Goal: Complete application form: Complete application form

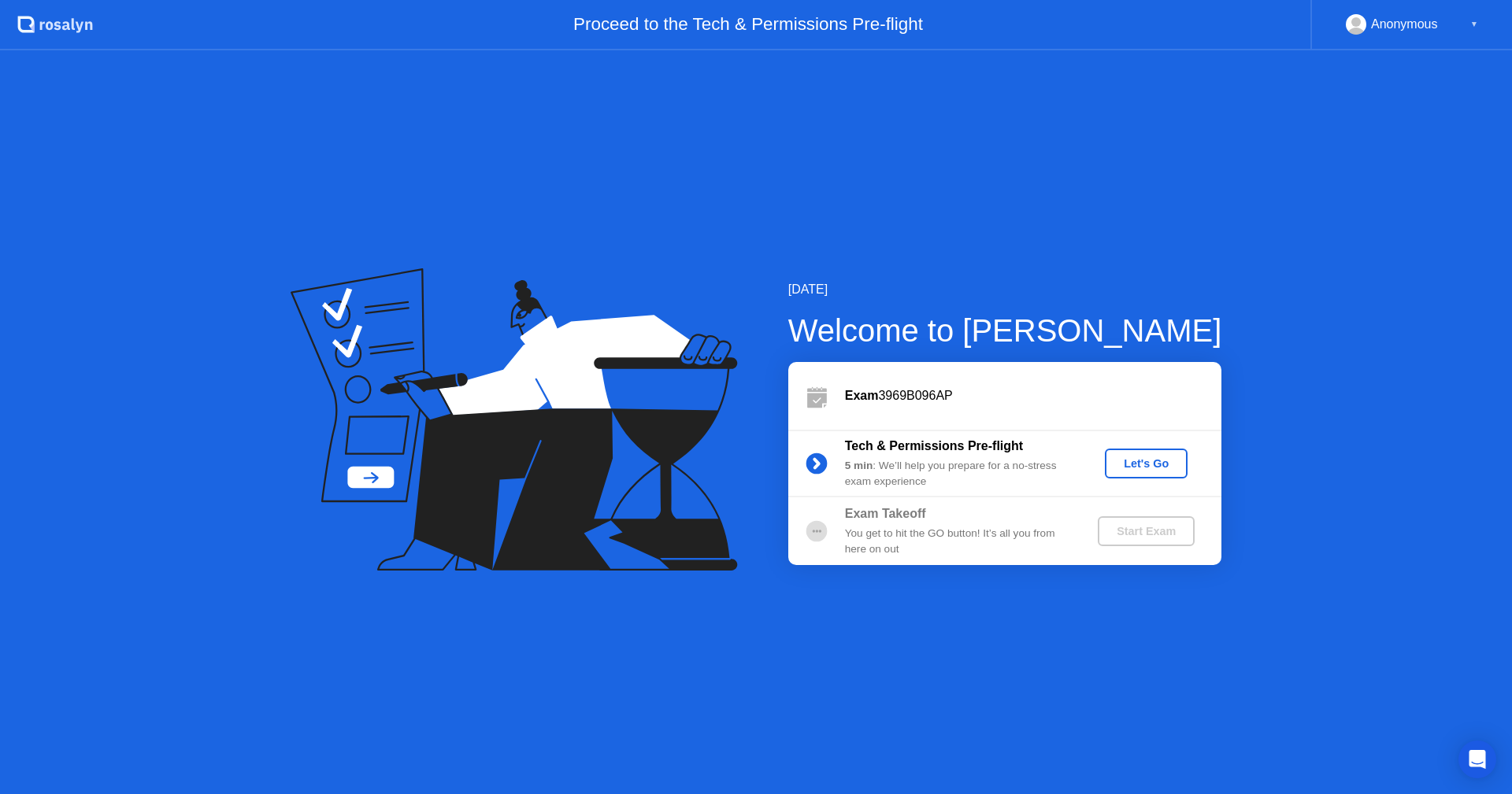
click at [1148, 465] on div "Let's Go" at bounding box center [1146, 464] width 70 height 13
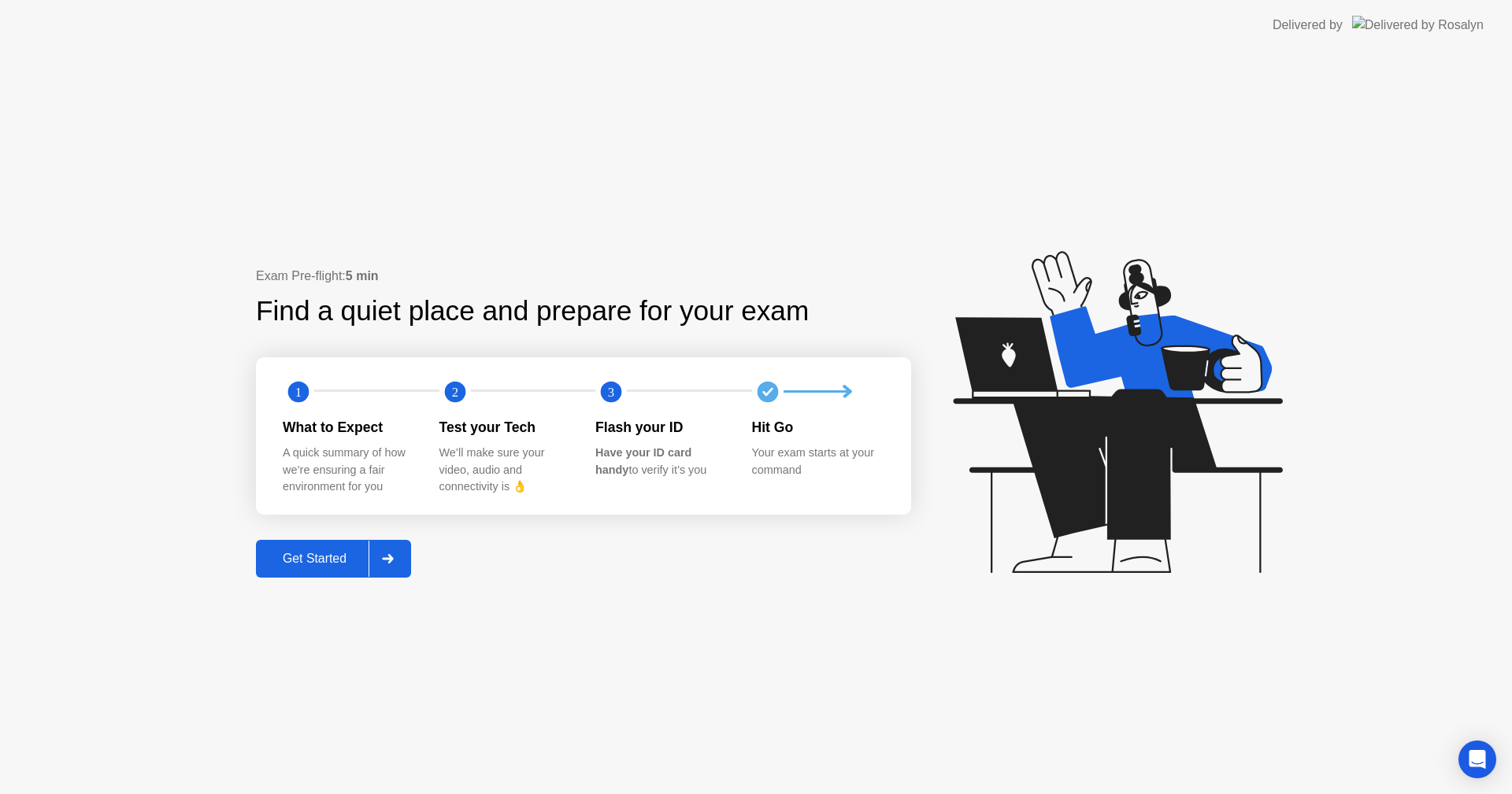
click at [329, 557] on div "Get Started" at bounding box center [314, 559] width 108 height 14
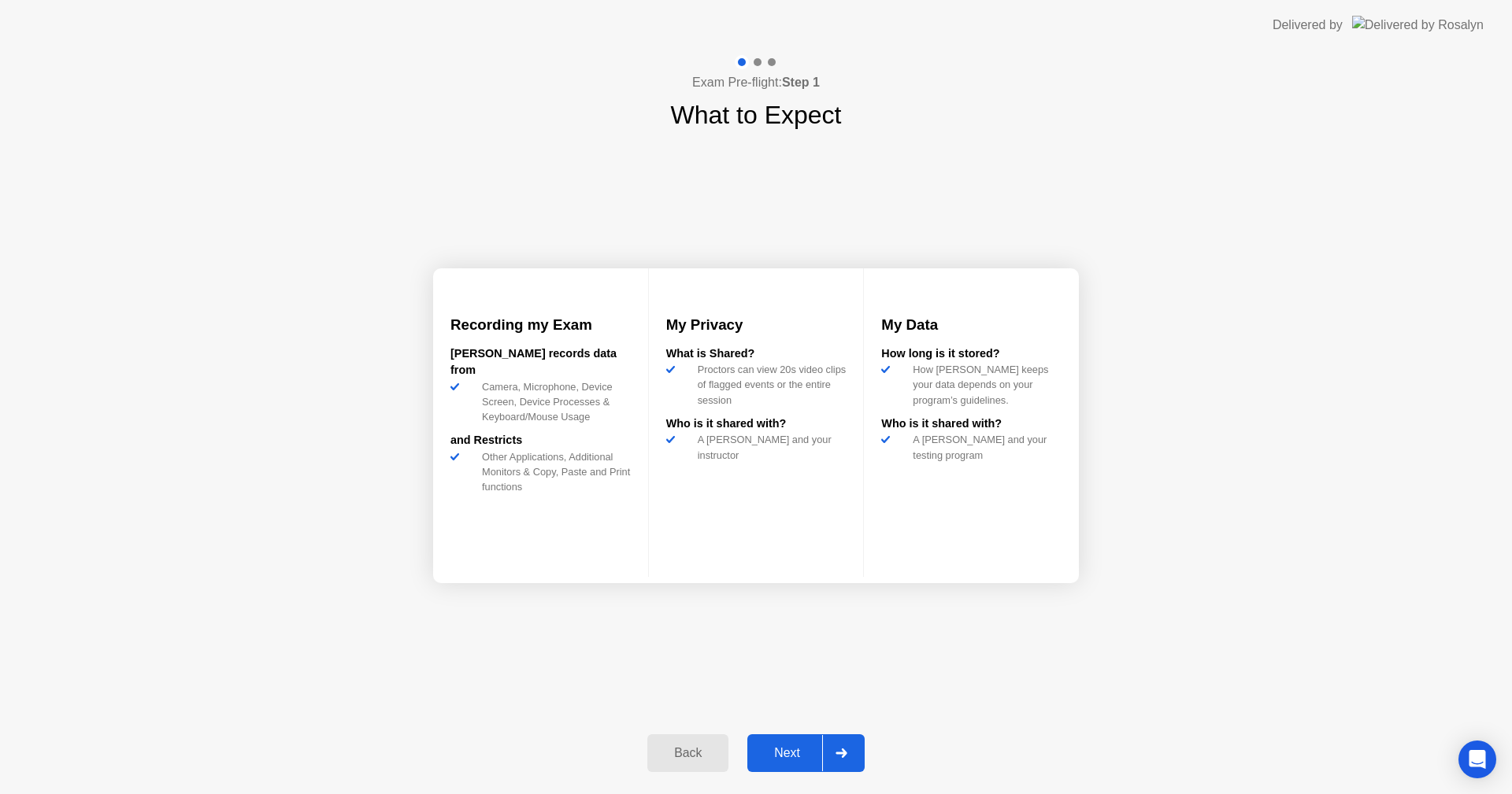
click at [778, 750] on div "Next" at bounding box center [786, 754] width 70 height 14
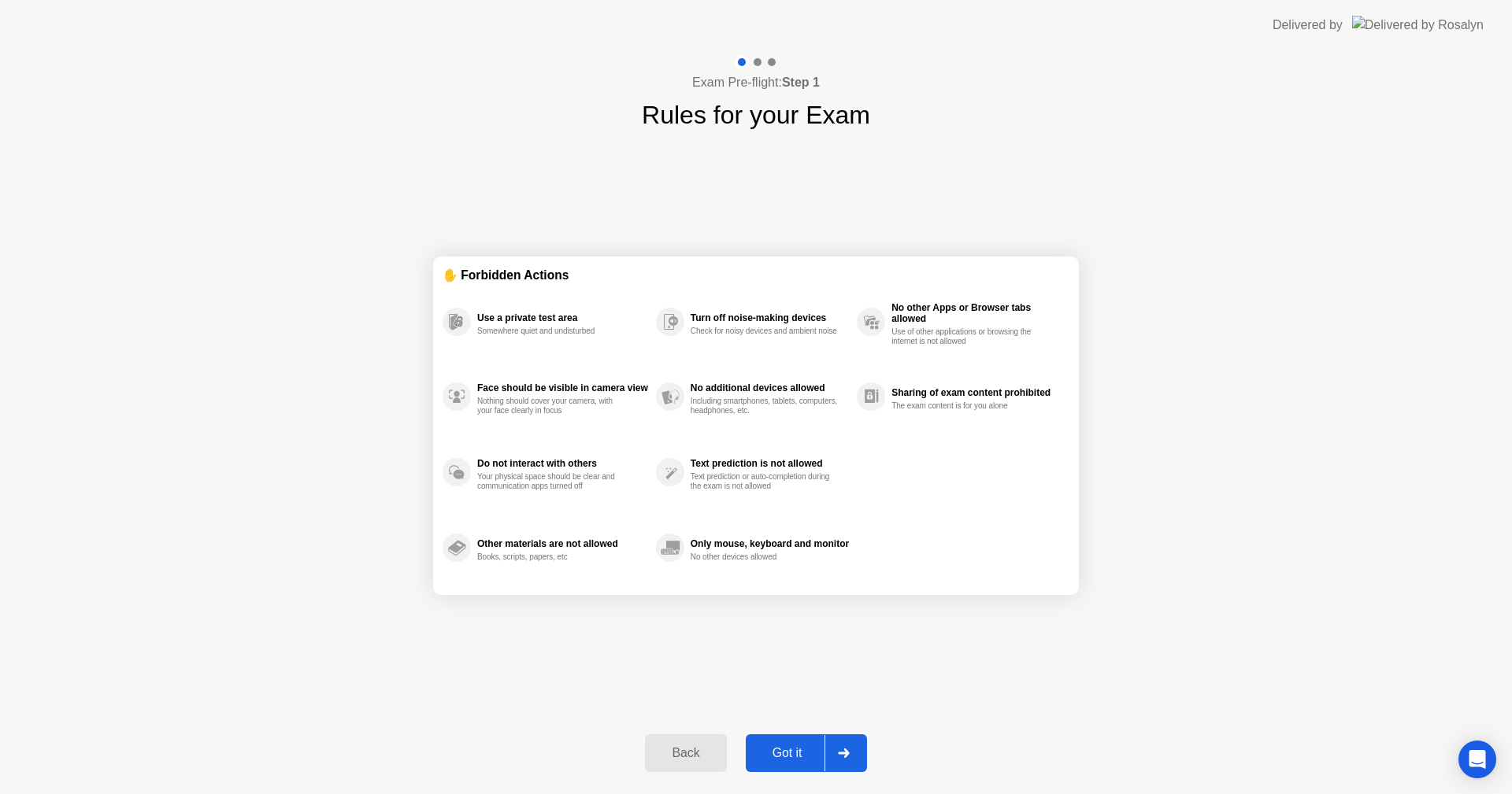
click at [781, 751] on div "Got it" at bounding box center [786, 754] width 74 height 14
select select "**********"
select select "*******"
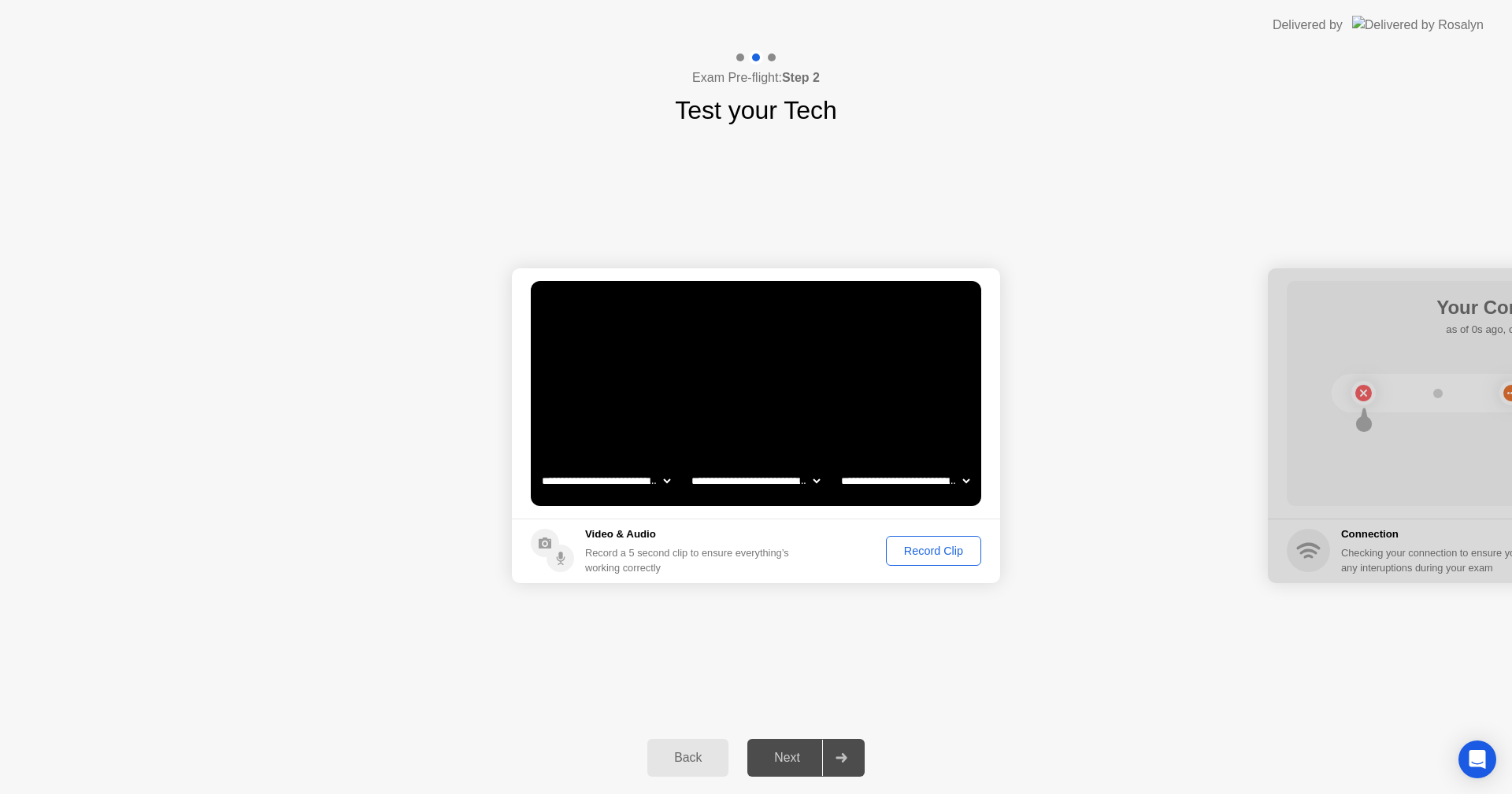
click at [783, 758] on div "Next" at bounding box center [786, 758] width 70 height 14
click at [938, 549] on div "Record Clip" at bounding box center [933, 551] width 84 height 13
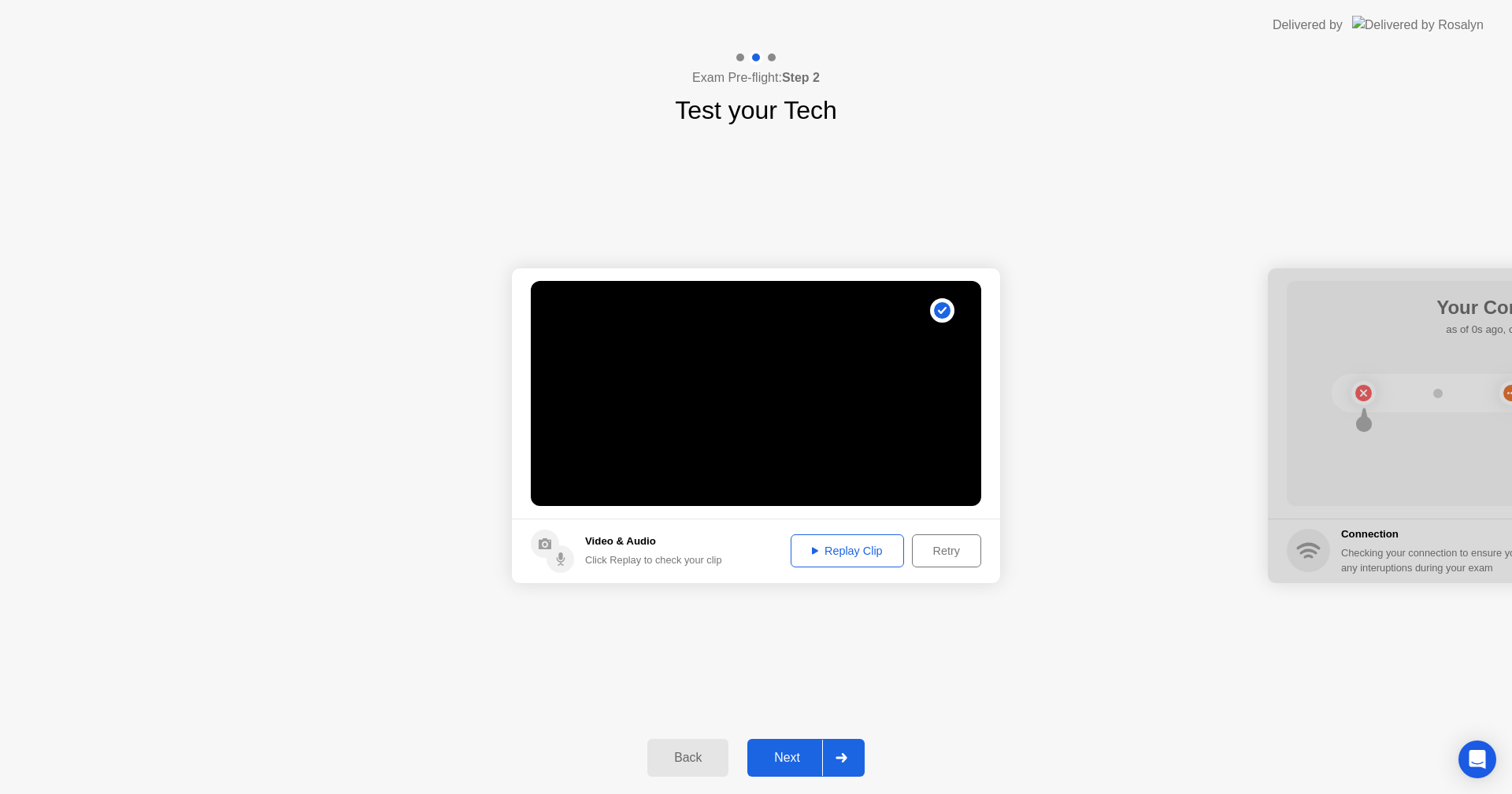
click at [864, 555] on div "Replay Clip" at bounding box center [847, 551] width 102 height 13
click at [836, 549] on div "Replay Clip" at bounding box center [847, 551] width 102 height 13
click at [783, 751] on div "Next" at bounding box center [786, 758] width 70 height 14
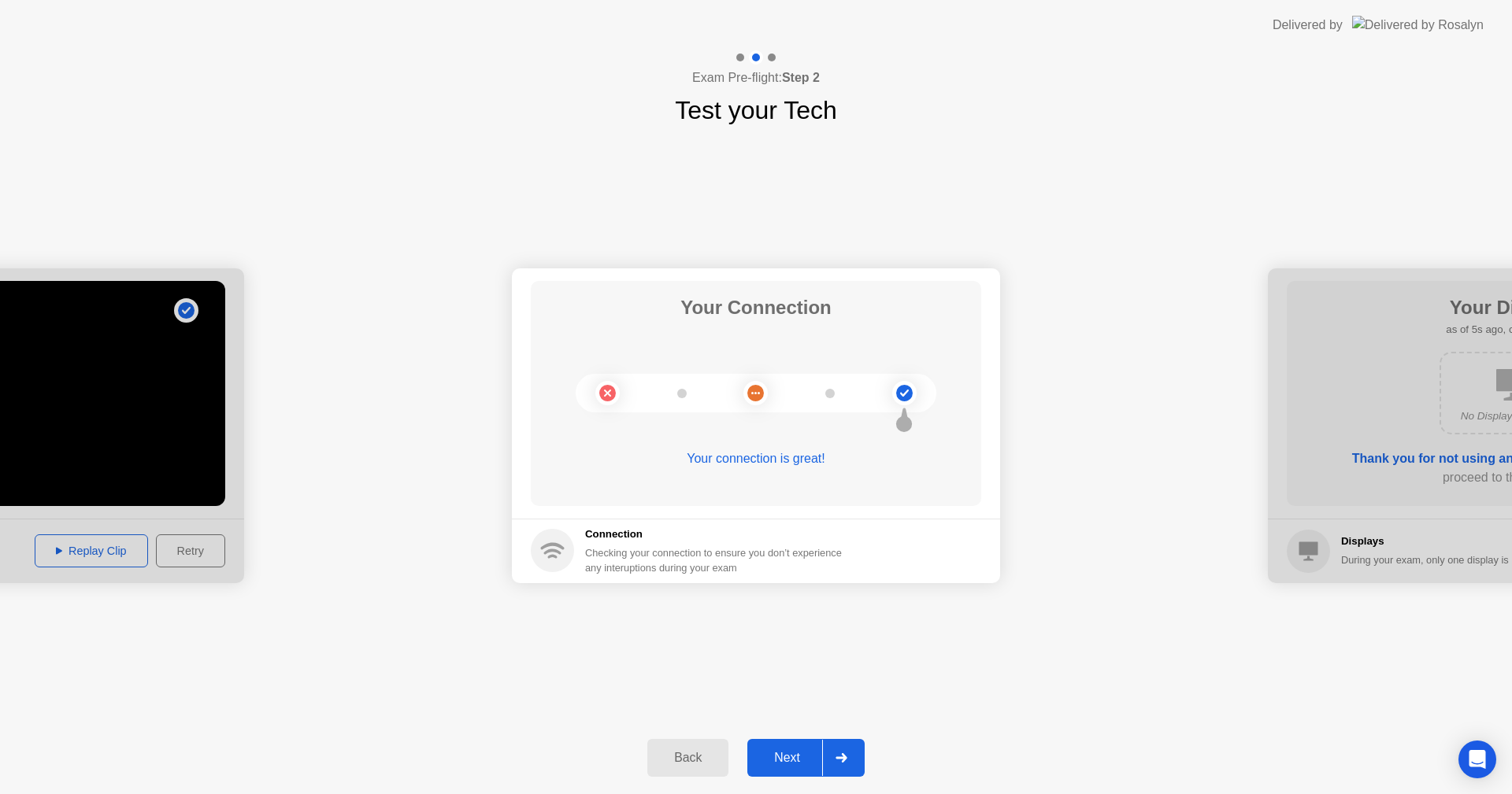
click at [788, 755] on div "Next" at bounding box center [786, 758] width 70 height 14
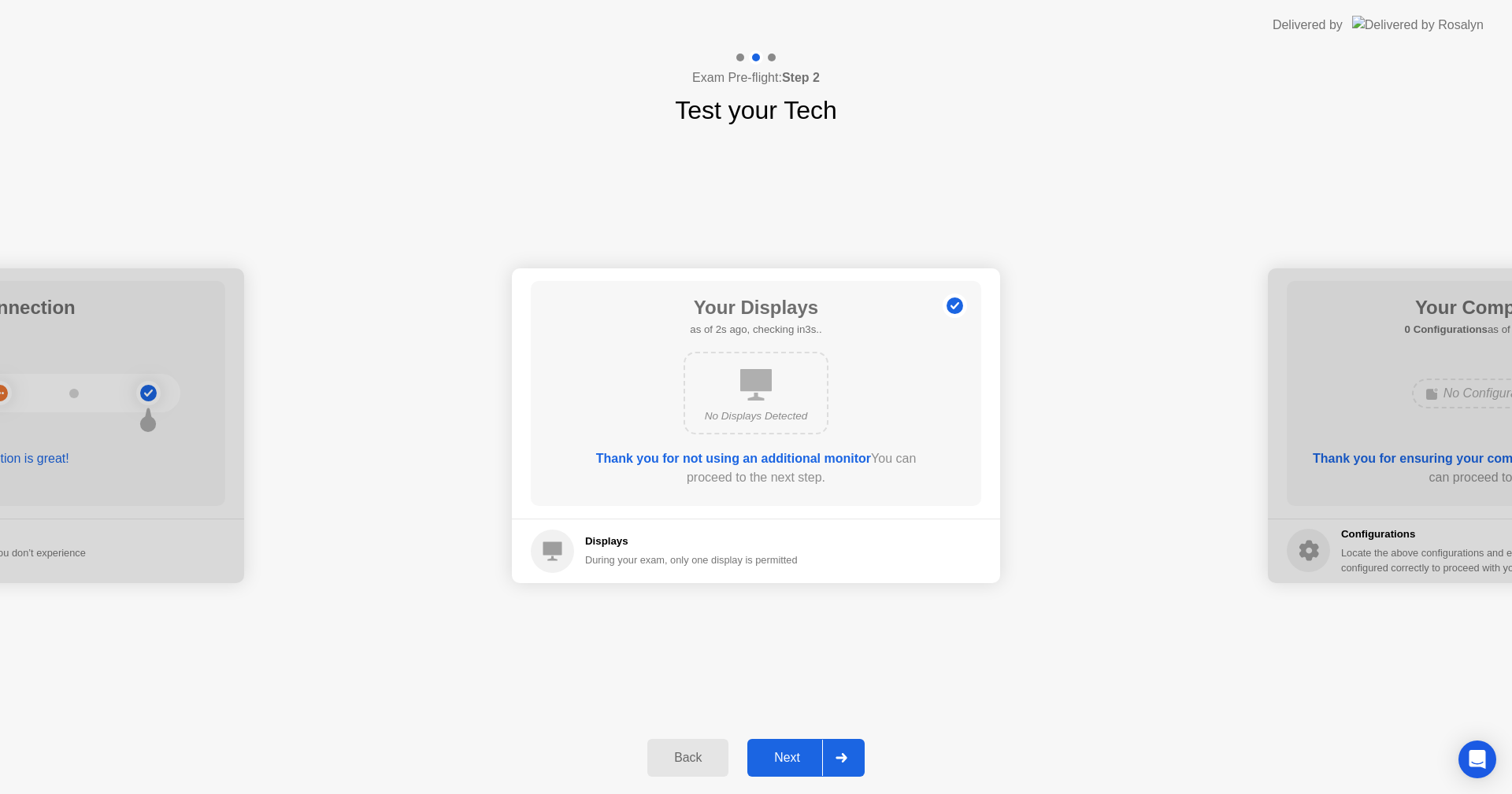
click at [783, 754] on div "Next" at bounding box center [786, 758] width 70 height 14
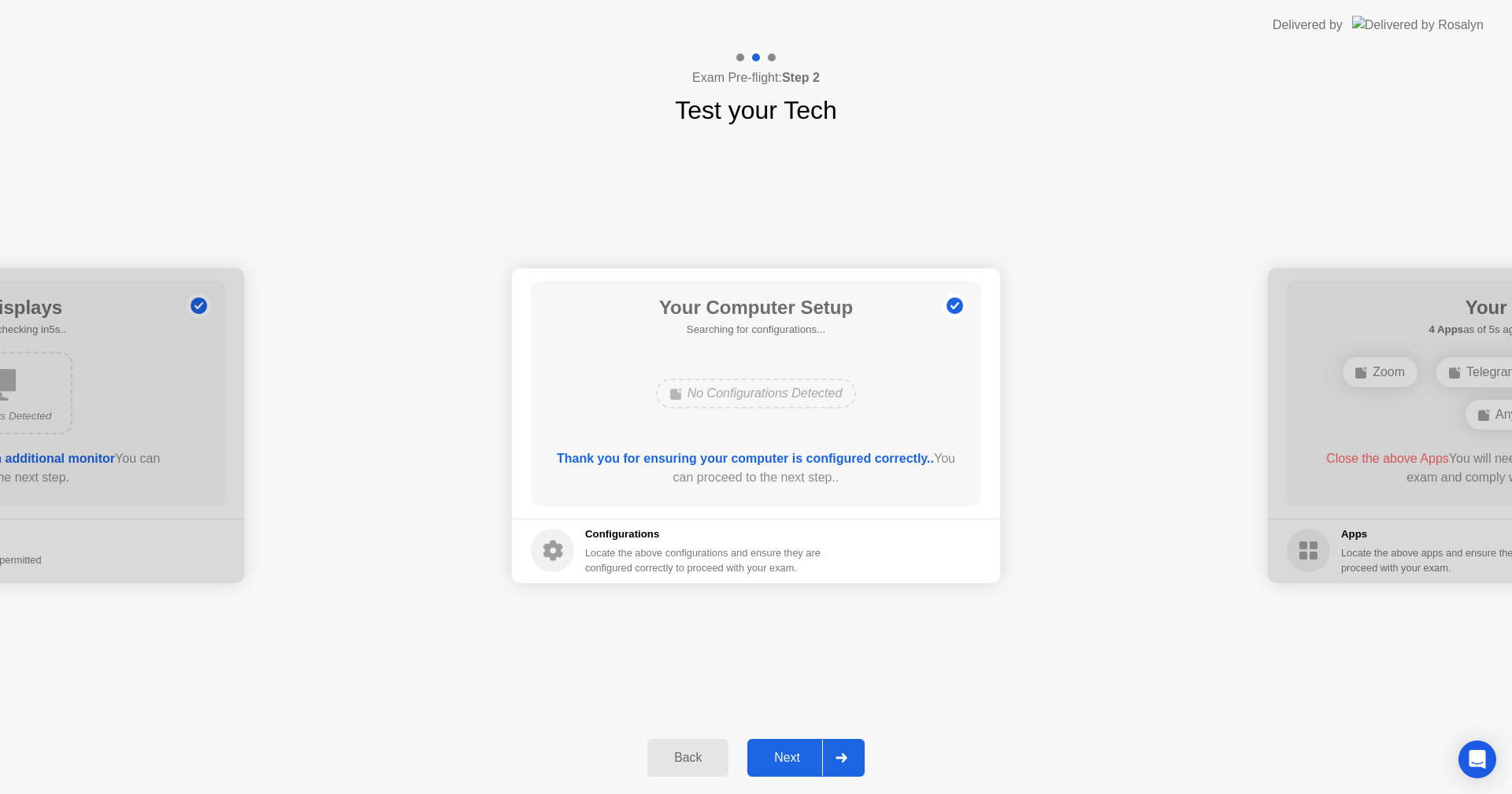
click at [783, 754] on div "Next" at bounding box center [786, 758] width 70 height 14
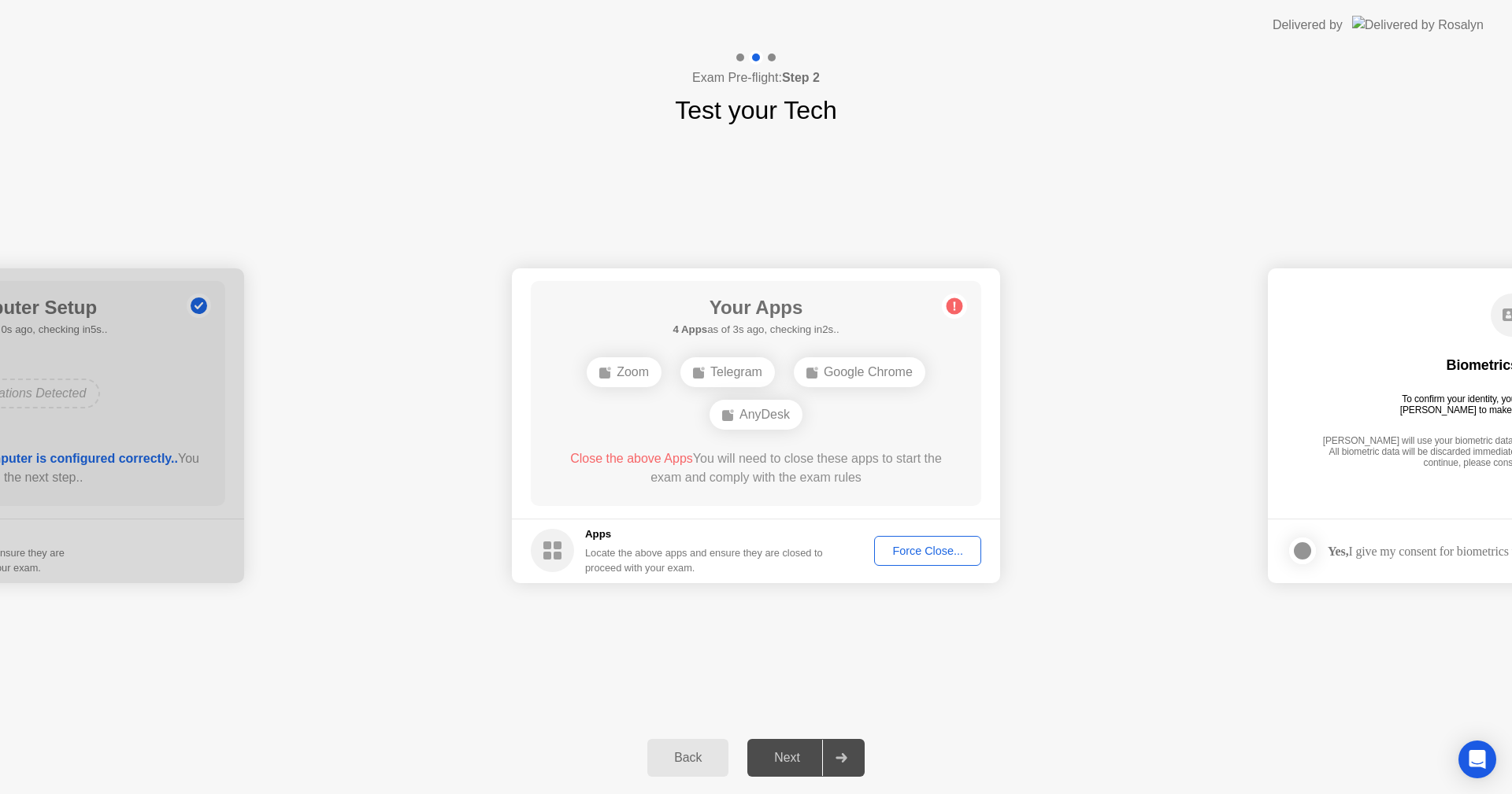
click at [918, 548] on div "Force Close..." at bounding box center [927, 551] width 96 height 13
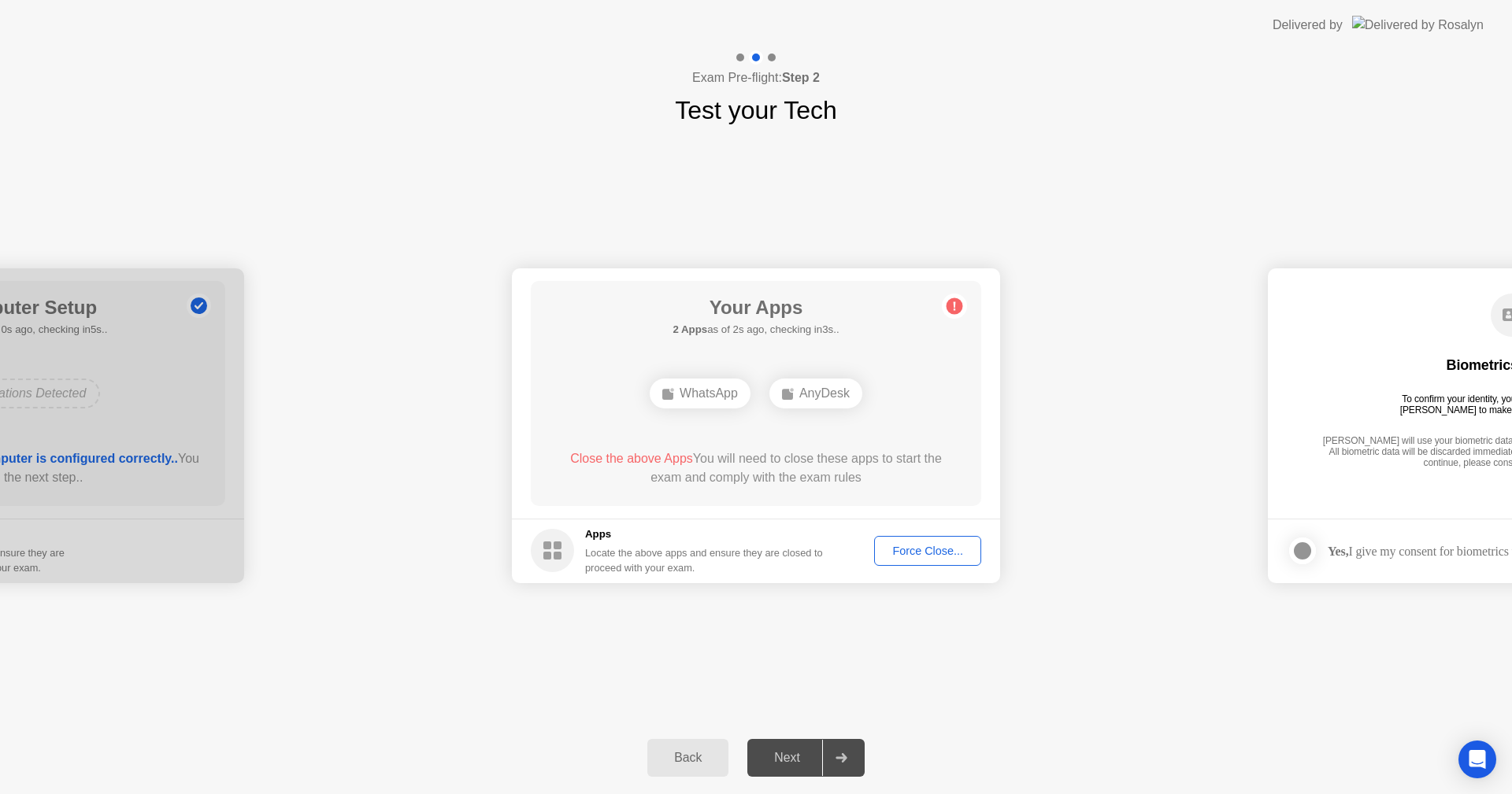
click at [924, 546] on div "Force Close..." at bounding box center [927, 551] width 96 height 13
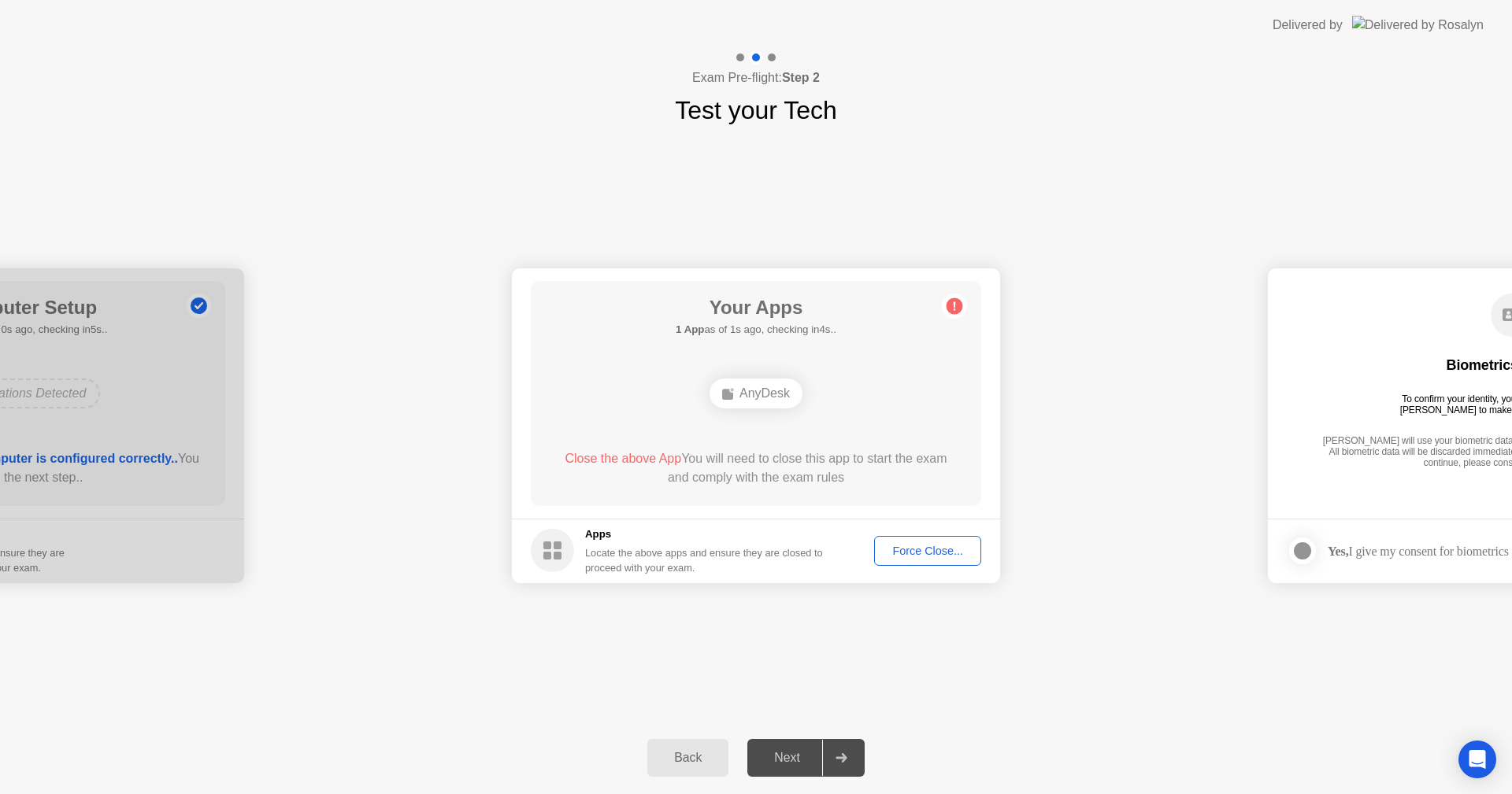
click at [907, 550] on div "Force Close..." at bounding box center [927, 551] width 96 height 13
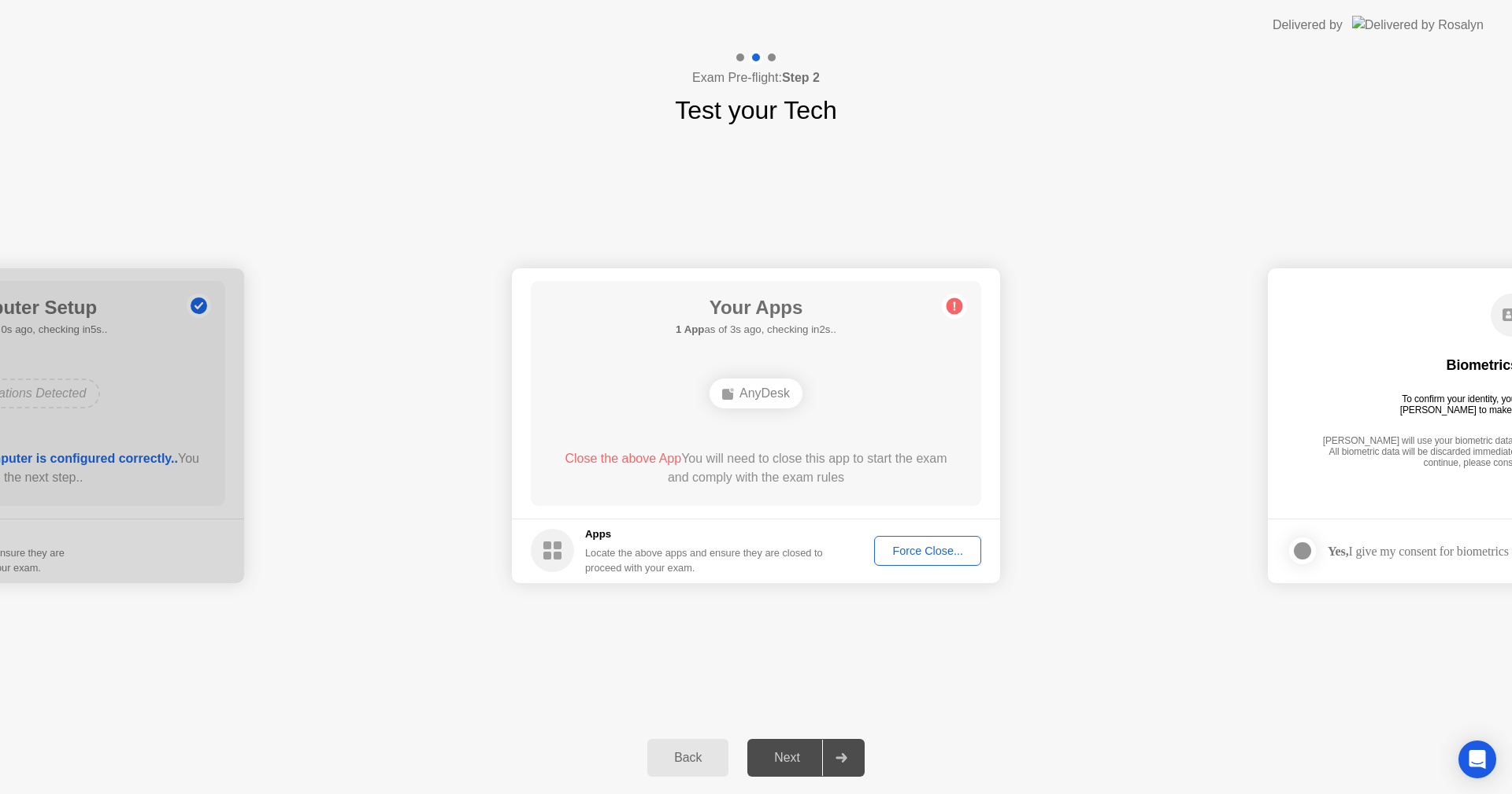
click at [931, 545] on div "Force Close..." at bounding box center [927, 551] width 96 height 13
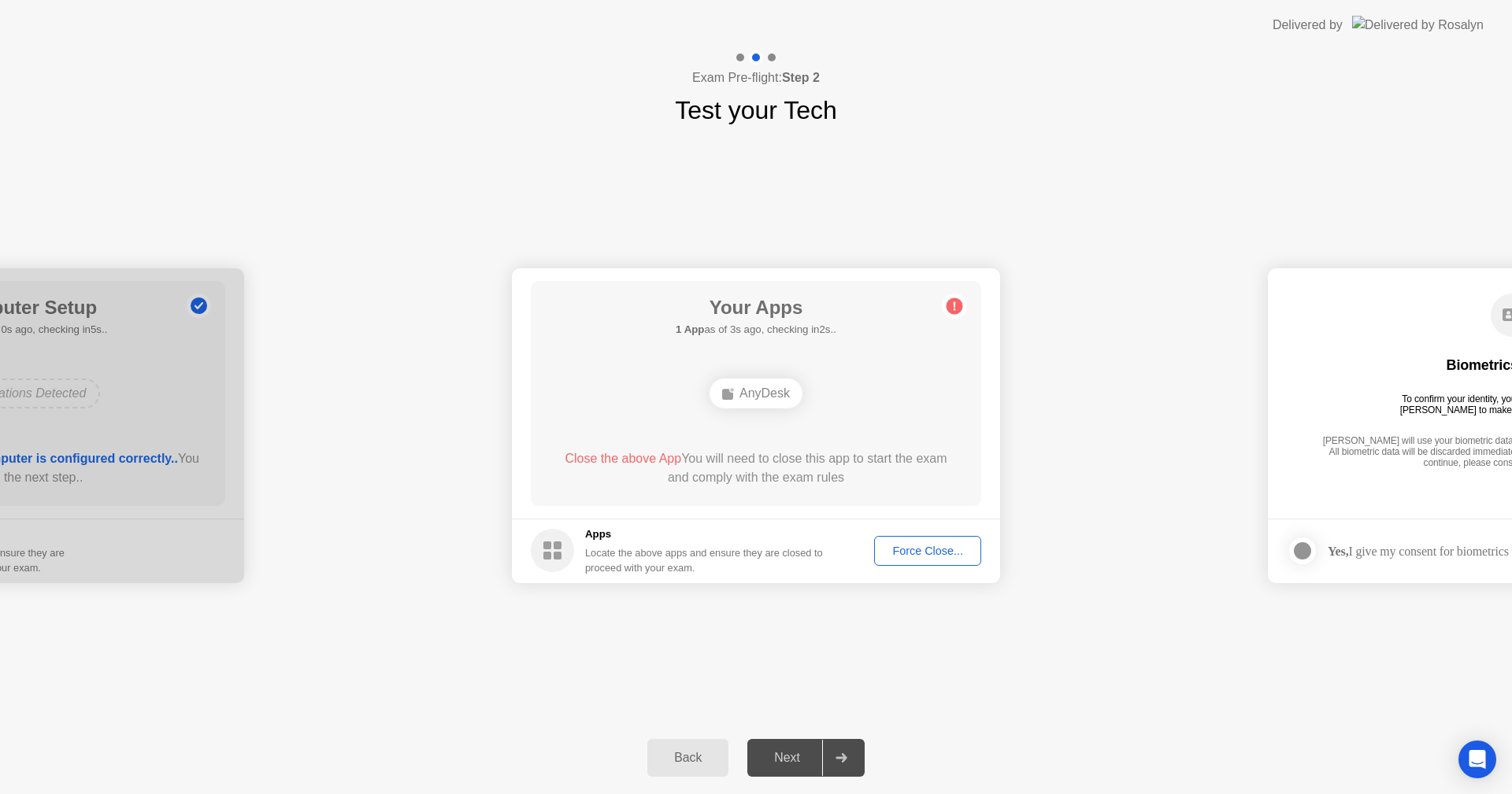
click at [586, 460] on span "Close the above App" at bounding box center [623, 458] width 116 height 13
click at [953, 308] on circle at bounding box center [954, 306] width 17 height 17
click at [913, 545] on div "Force Close..." at bounding box center [927, 551] width 96 height 13
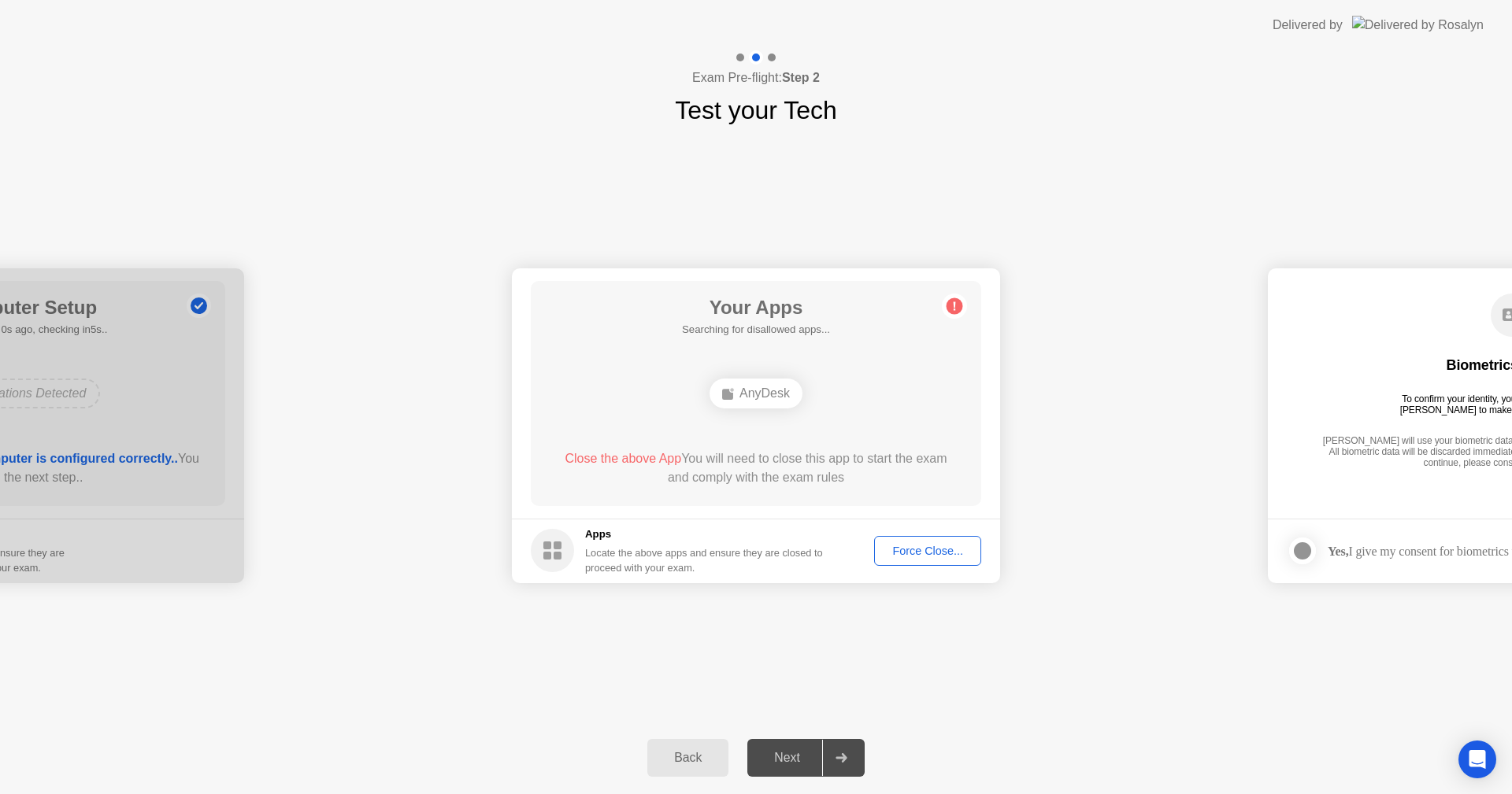
click at [920, 547] on div "Force Close..." at bounding box center [927, 551] width 96 height 13
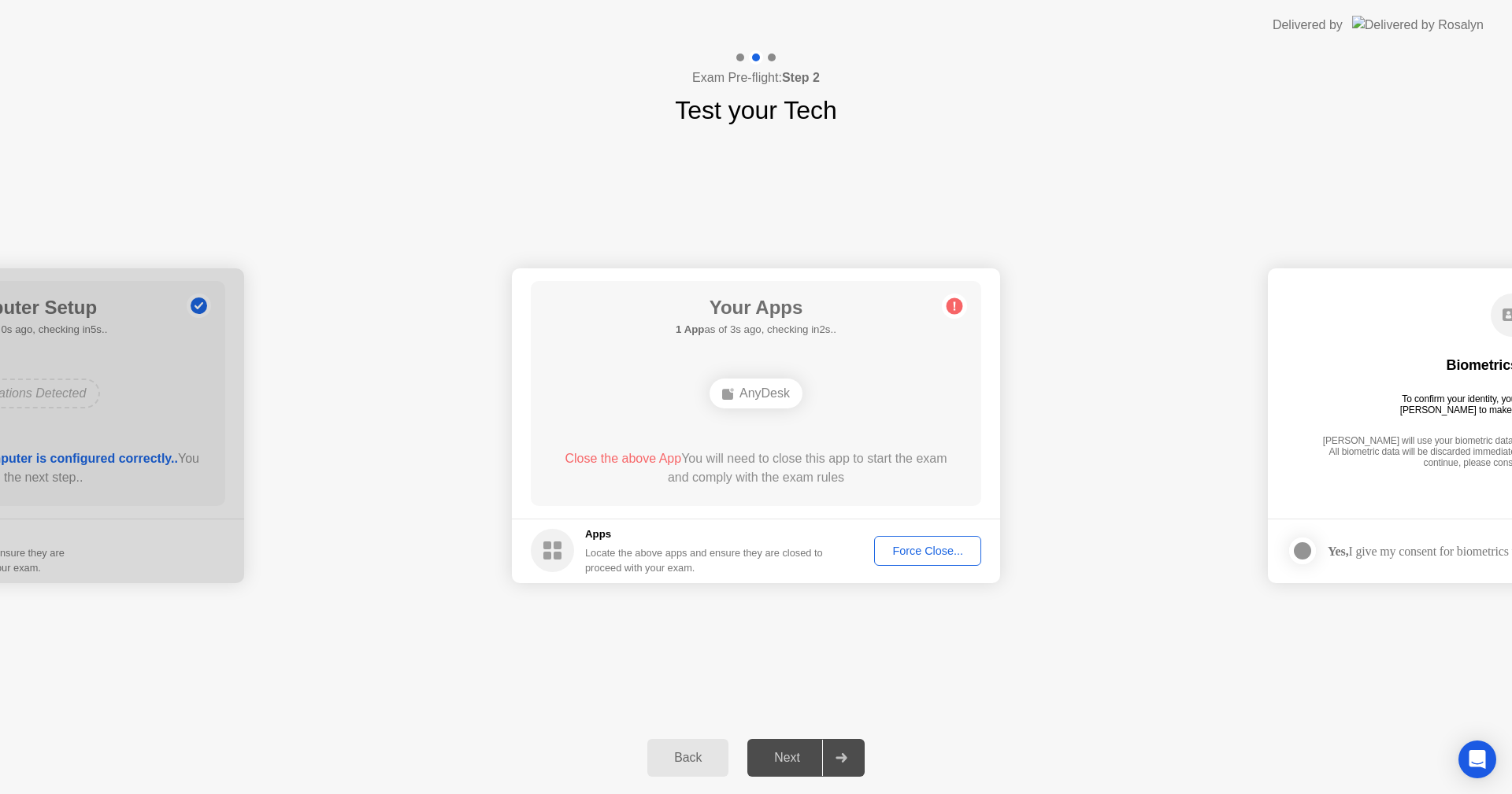
click at [920, 552] on div "Force Close..." at bounding box center [927, 551] width 96 height 13
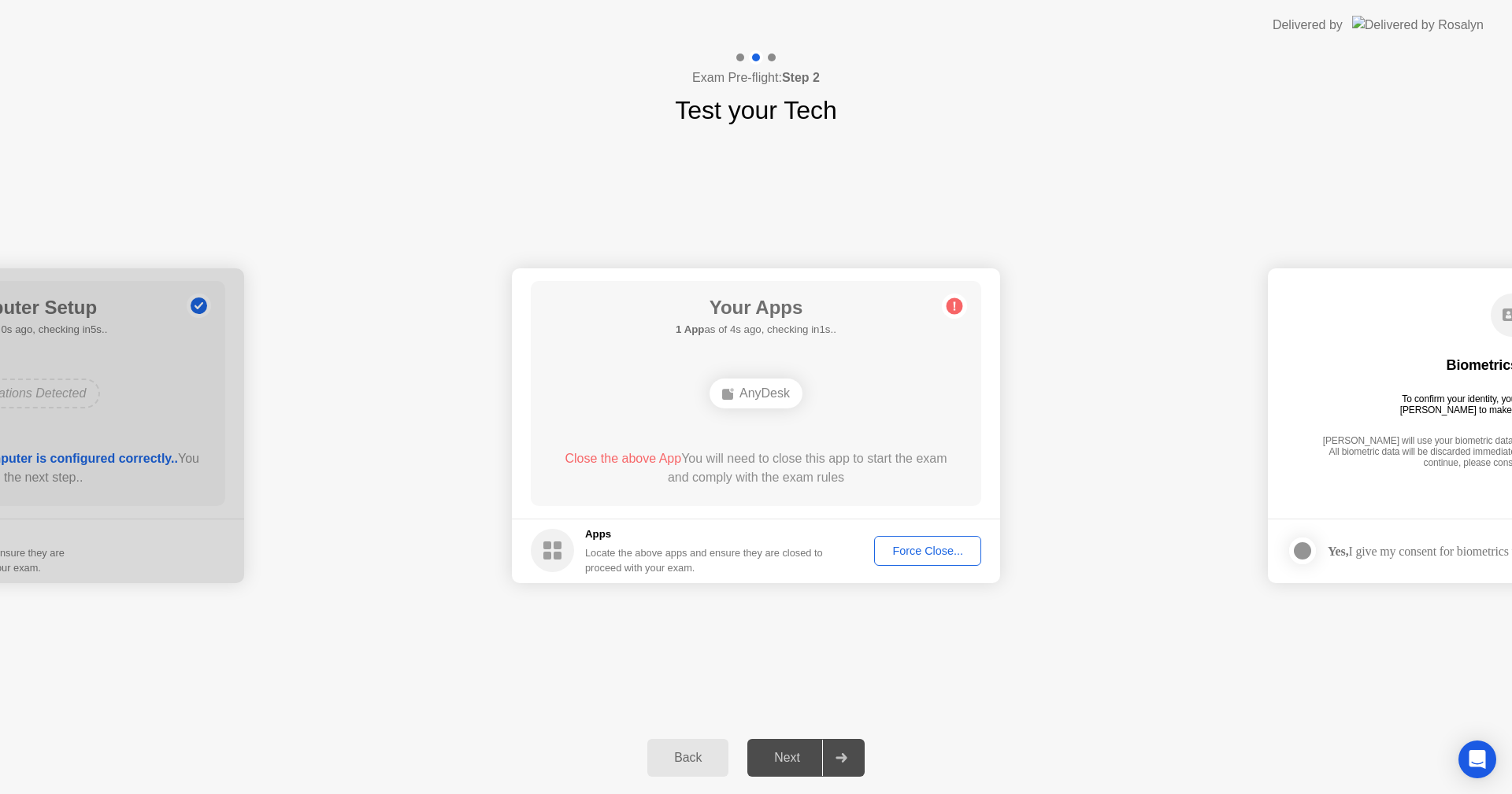
click at [935, 553] on div "Force Close..." at bounding box center [927, 551] width 96 height 13
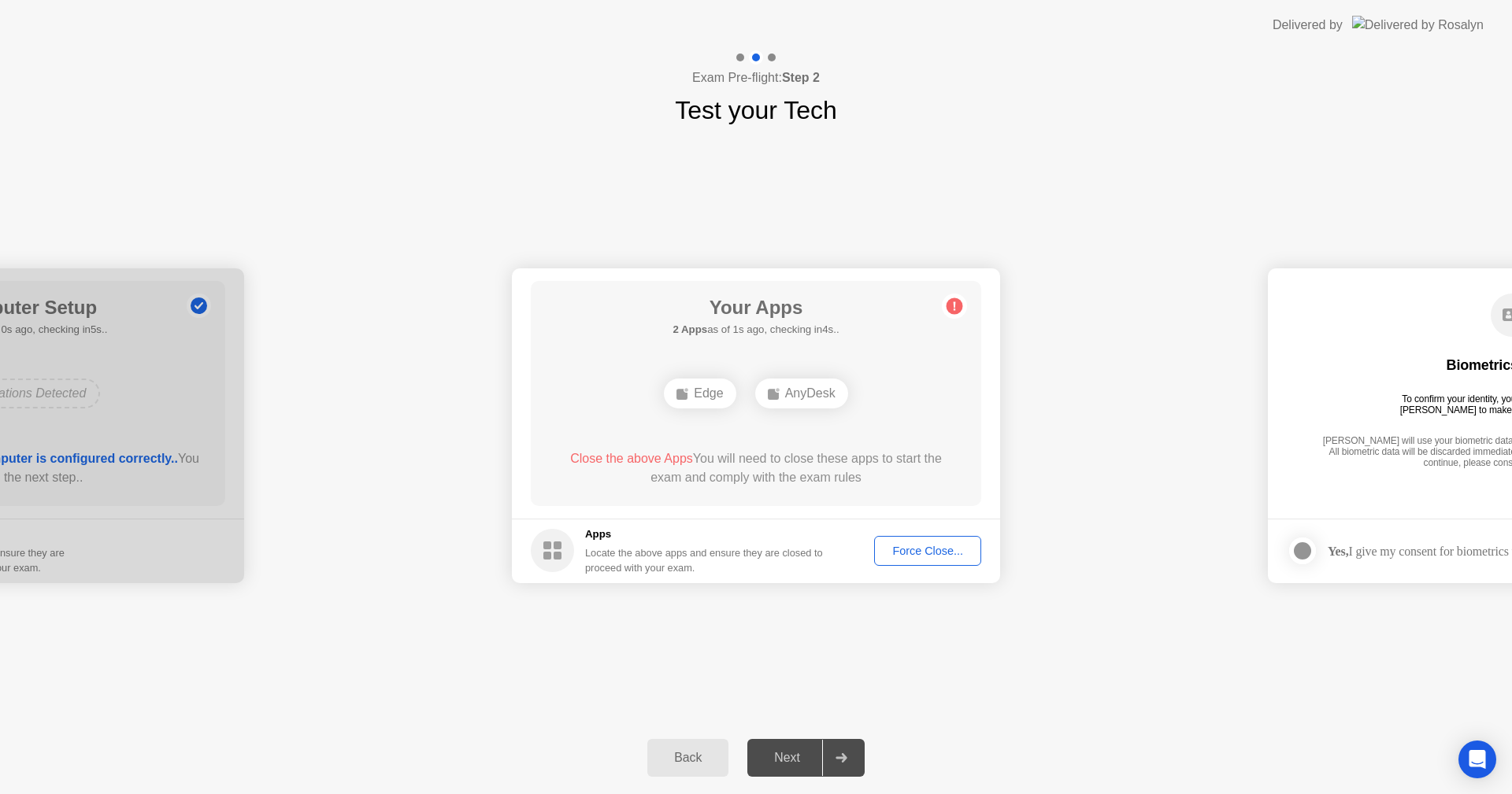
click at [931, 549] on div "Force Close..." at bounding box center [927, 551] width 96 height 13
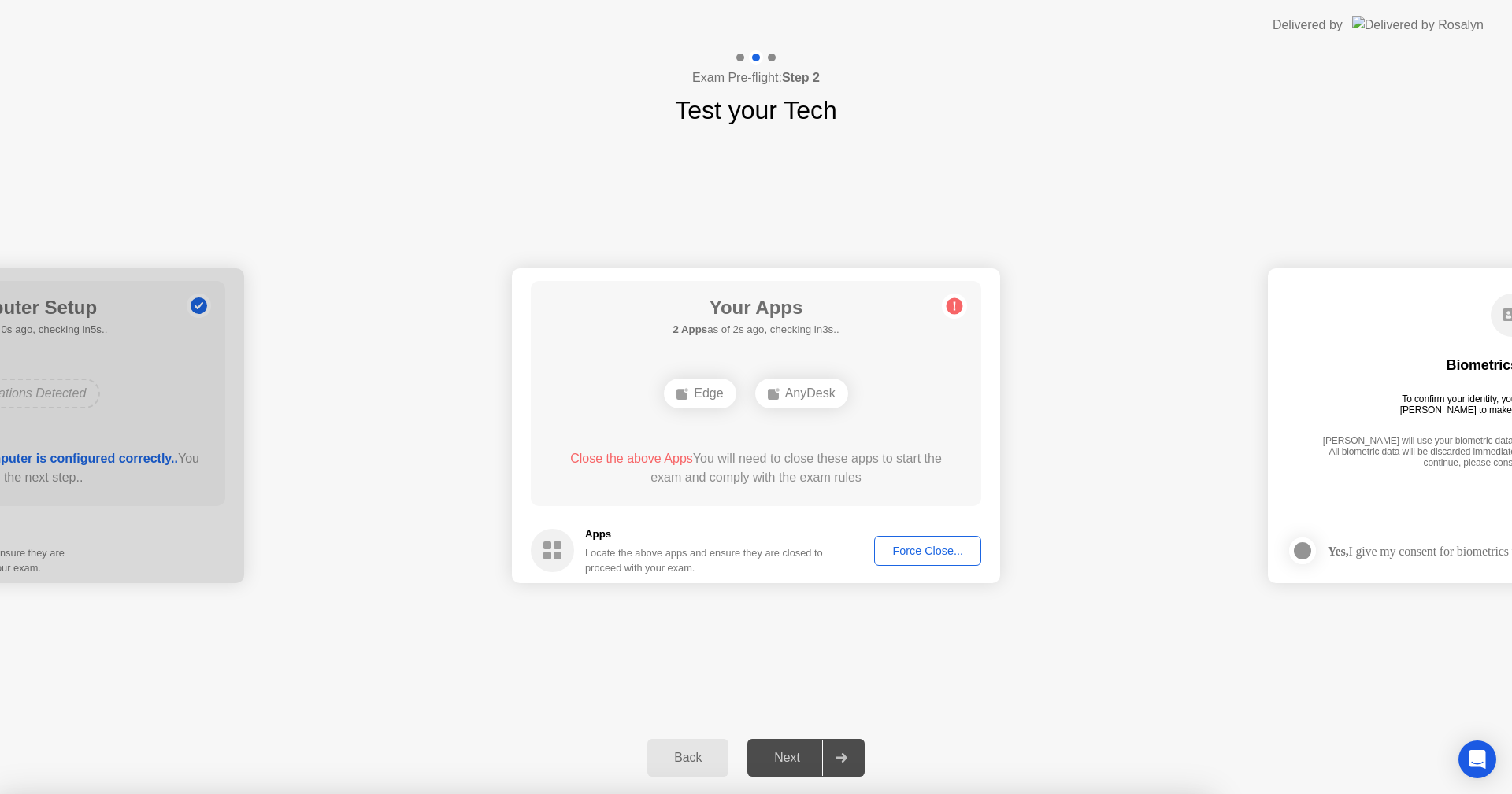
click at [1117, 793] on div at bounding box center [756, 794] width 1512 height 0
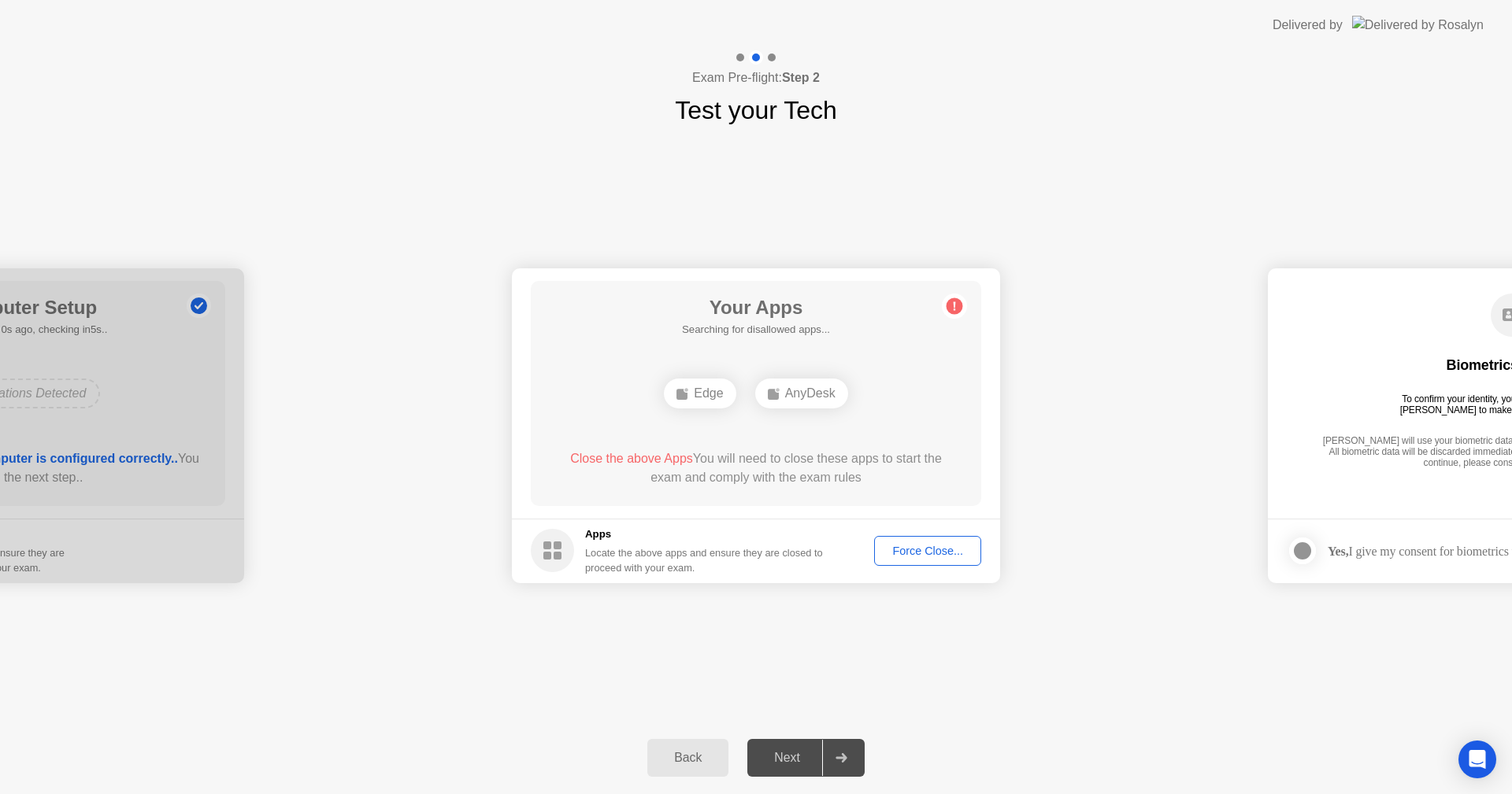
click at [931, 550] on div "Force Close..." at bounding box center [927, 551] width 96 height 13
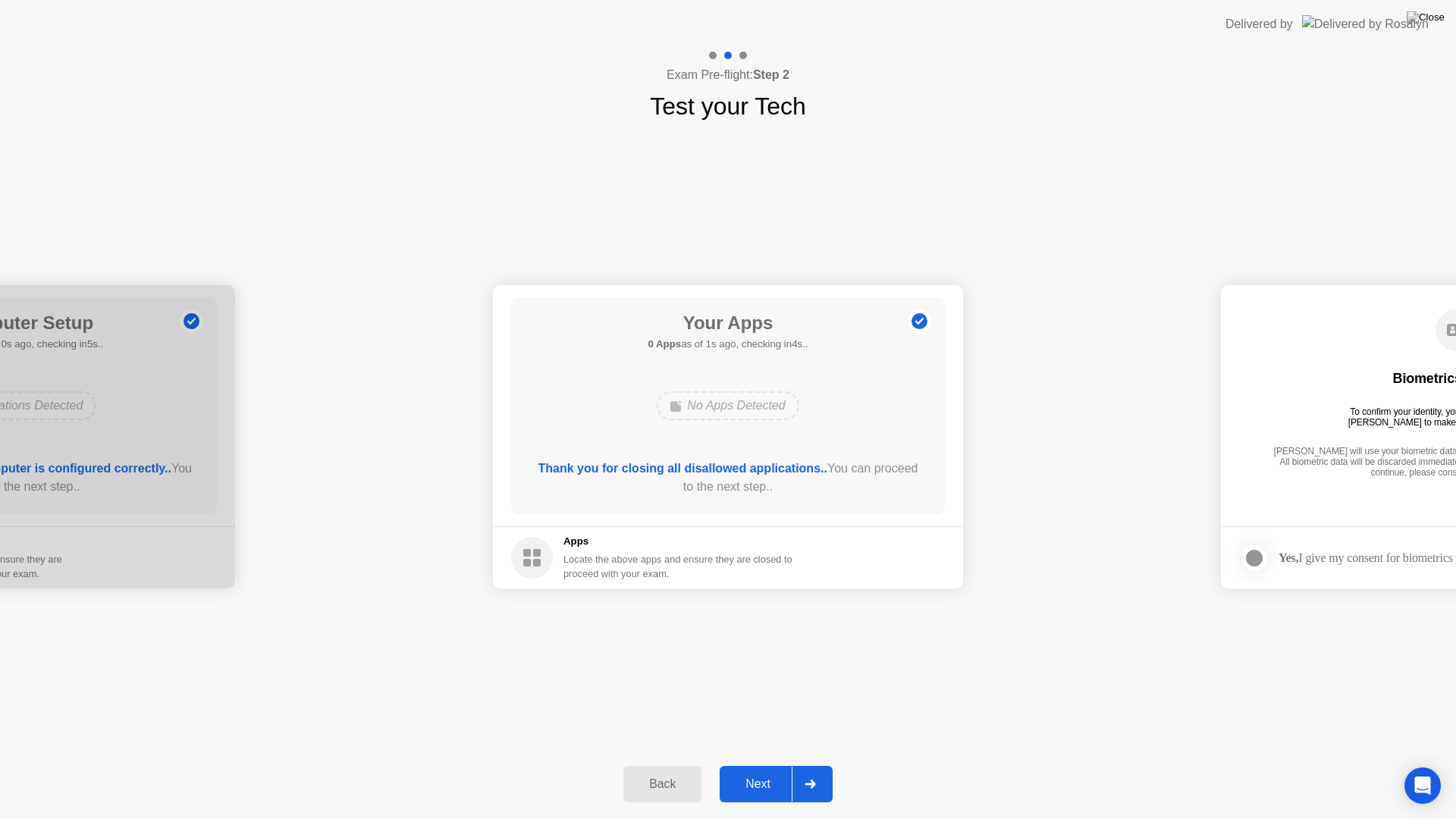
click at [766, 764] on div "Next" at bounding box center [757, 784] width 67 height 14
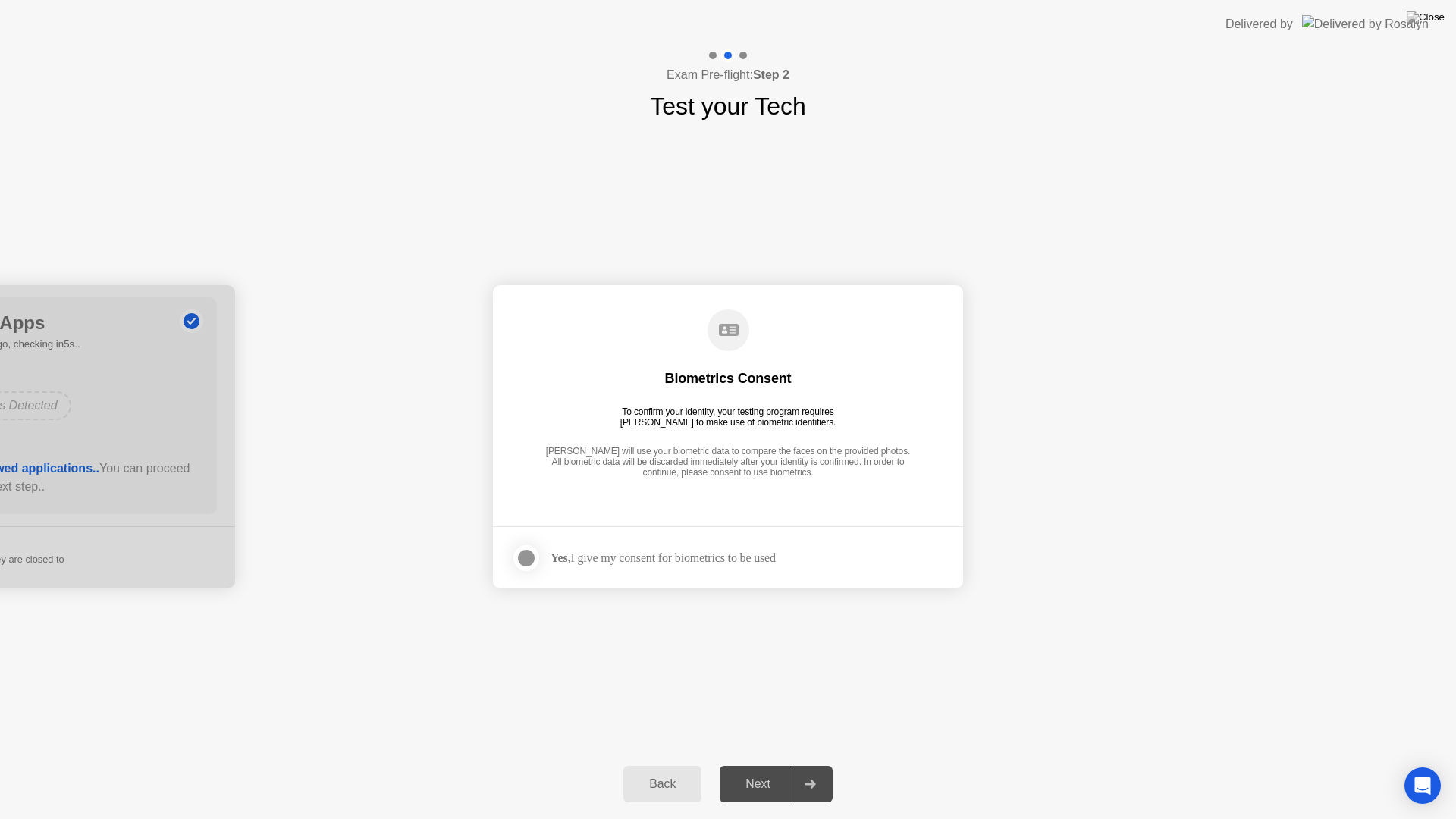
click at [524, 554] on div at bounding box center [526, 558] width 18 height 18
click at [763, 764] on div "Next" at bounding box center [757, 784] width 67 height 14
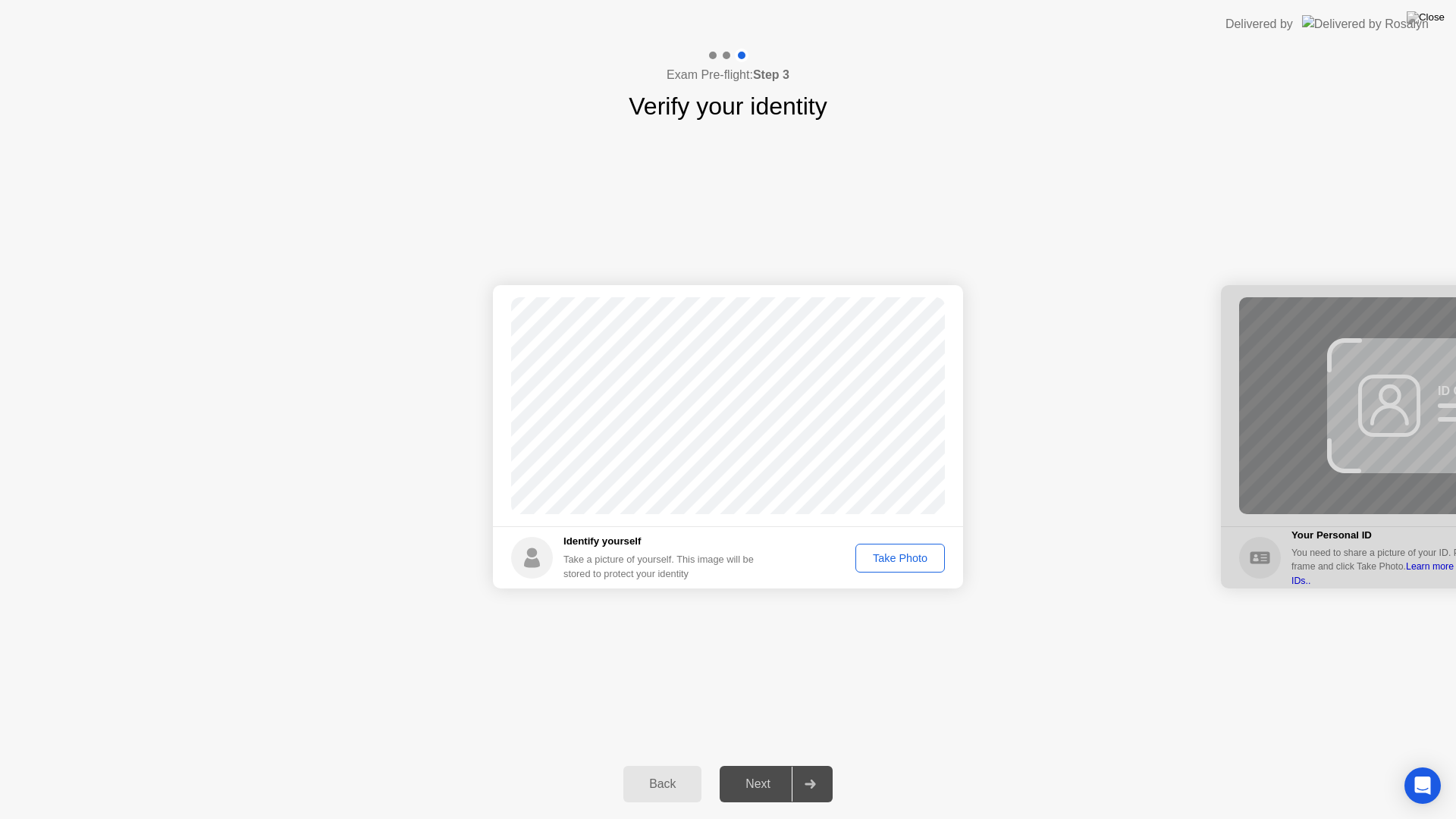
click at [919, 561] on div "Take Photo" at bounding box center [899, 558] width 79 height 12
click at [757, 764] on div "Next" at bounding box center [757, 784] width 67 height 14
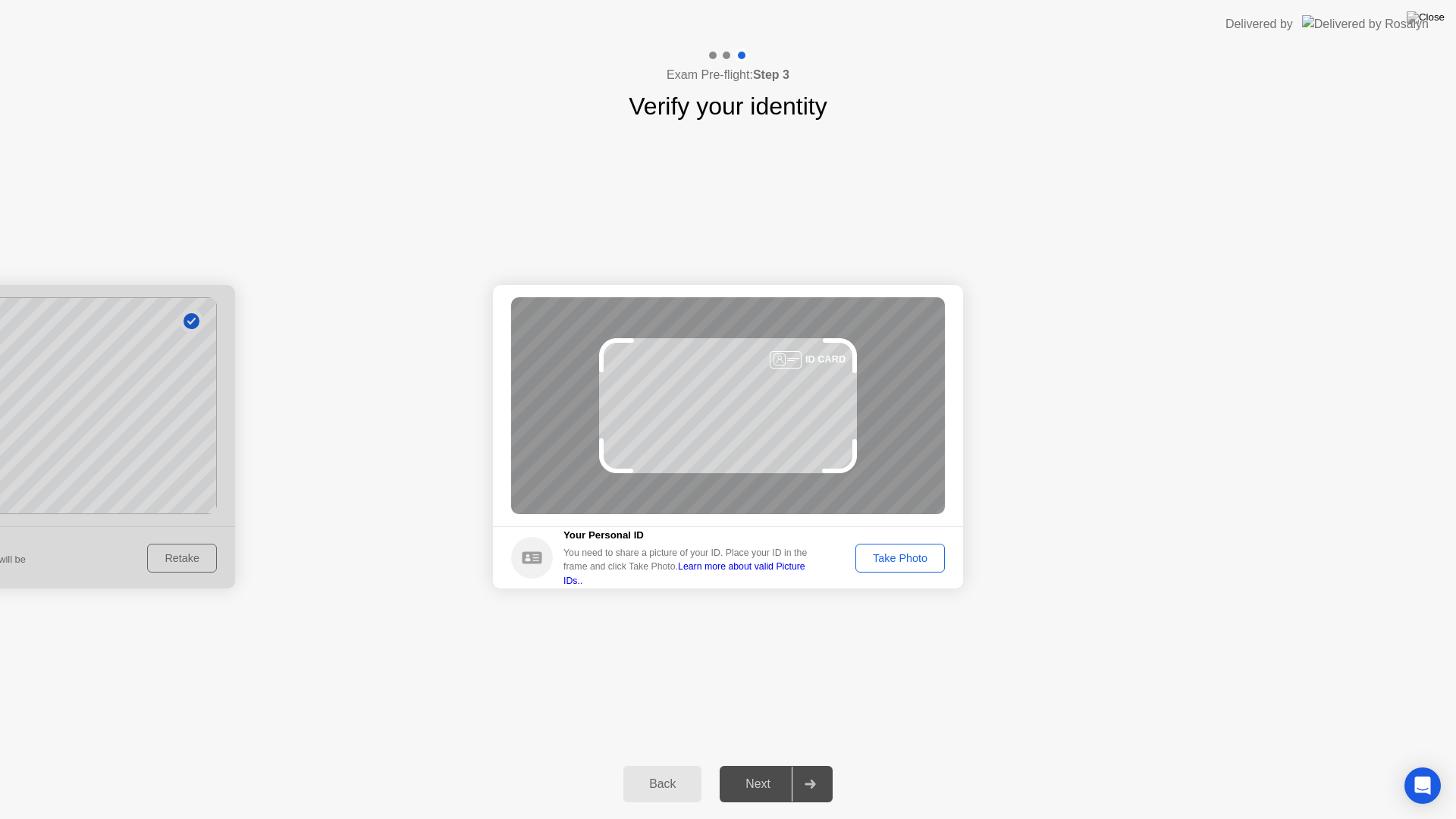
click at [775, 576] on link "Learn more about valid Picture IDs.." at bounding box center [684, 573] width 242 height 24
click at [901, 554] on div "Take Photo" at bounding box center [899, 558] width 79 height 12
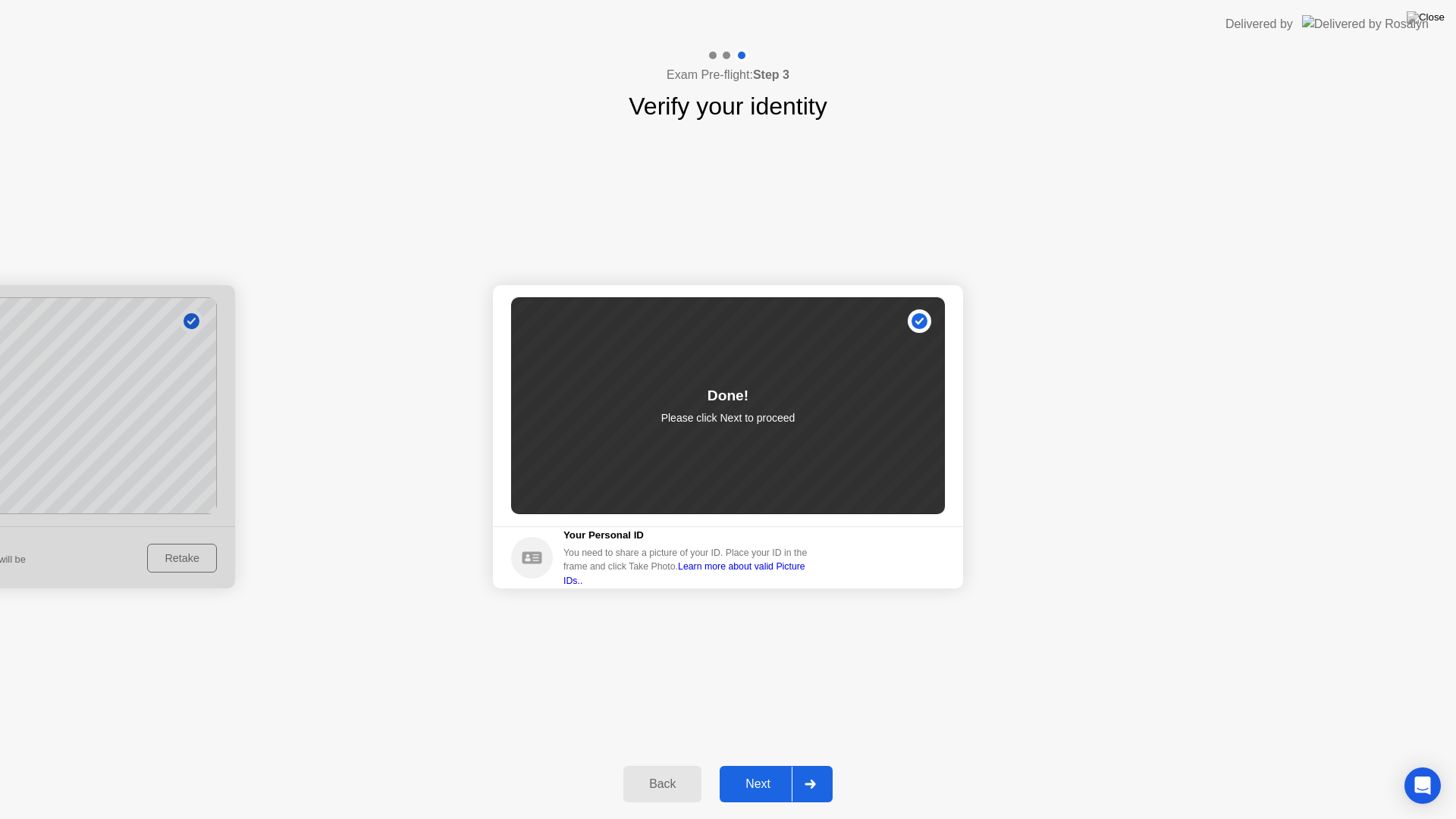
click at [751, 764] on div "Next" at bounding box center [757, 784] width 67 height 14
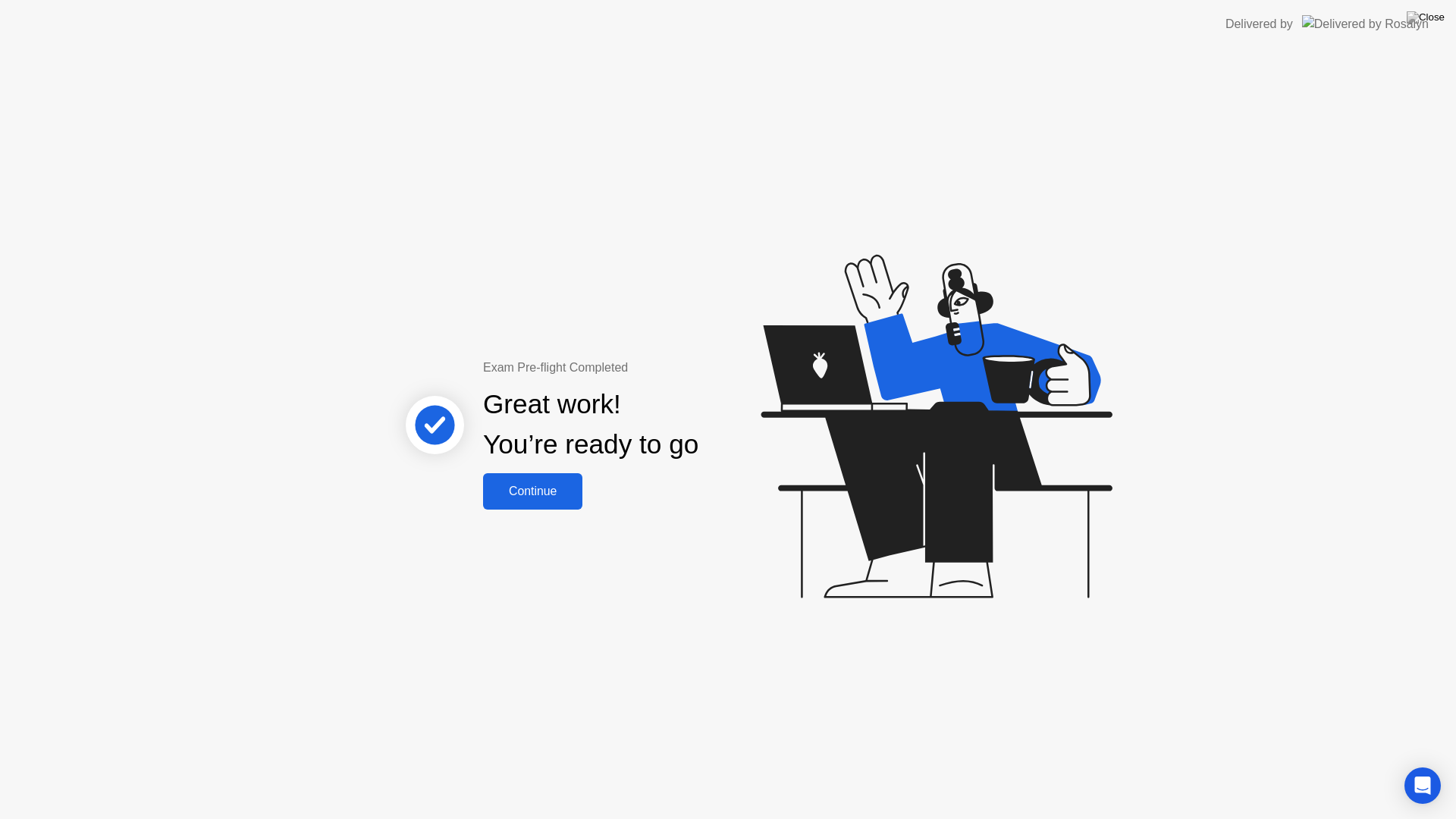
click at [559, 490] on div "Continue" at bounding box center [532, 491] width 90 height 14
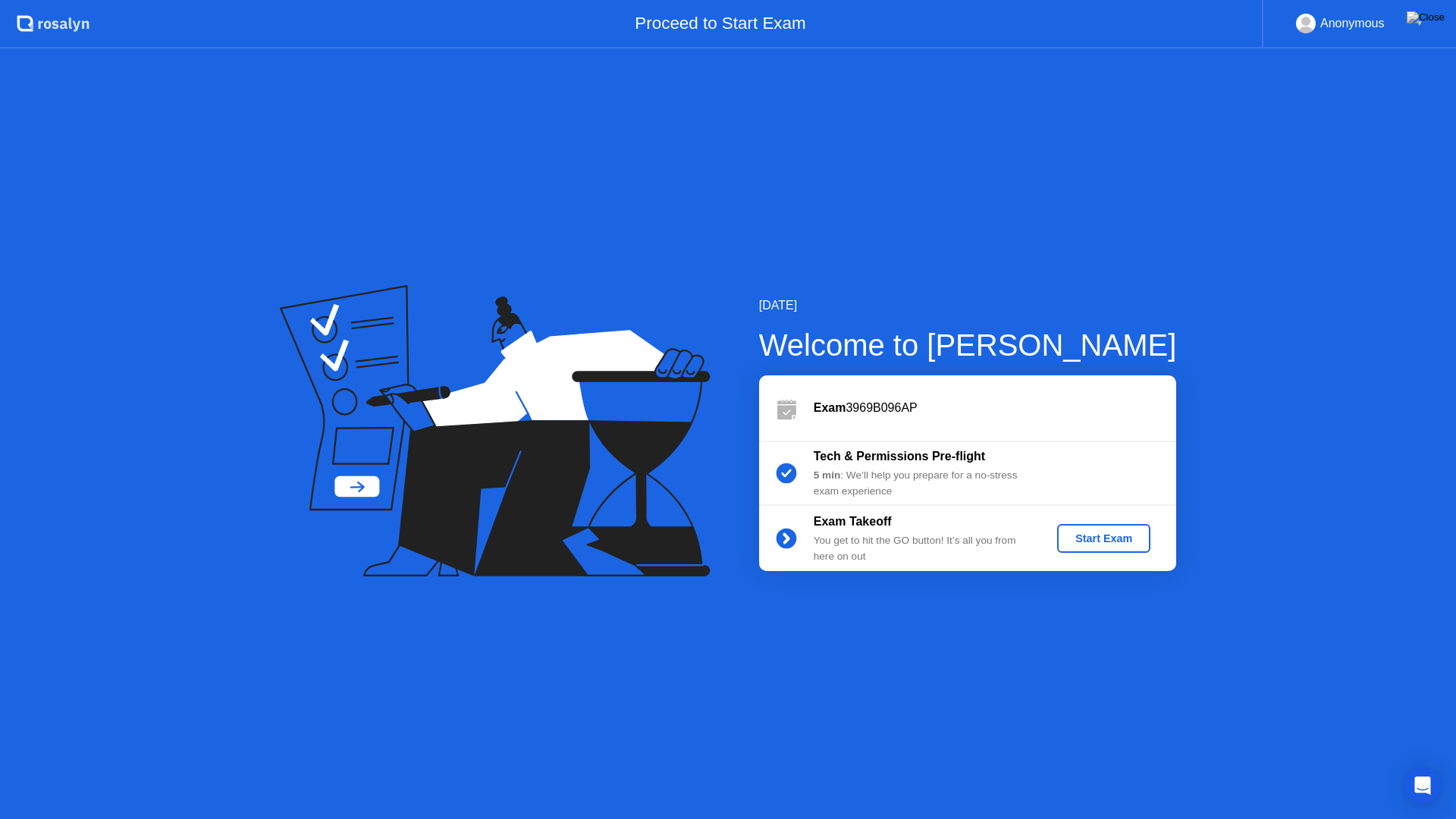
click at [1078, 536] on div "Start Exam" at bounding box center [1104, 538] width 81 height 12
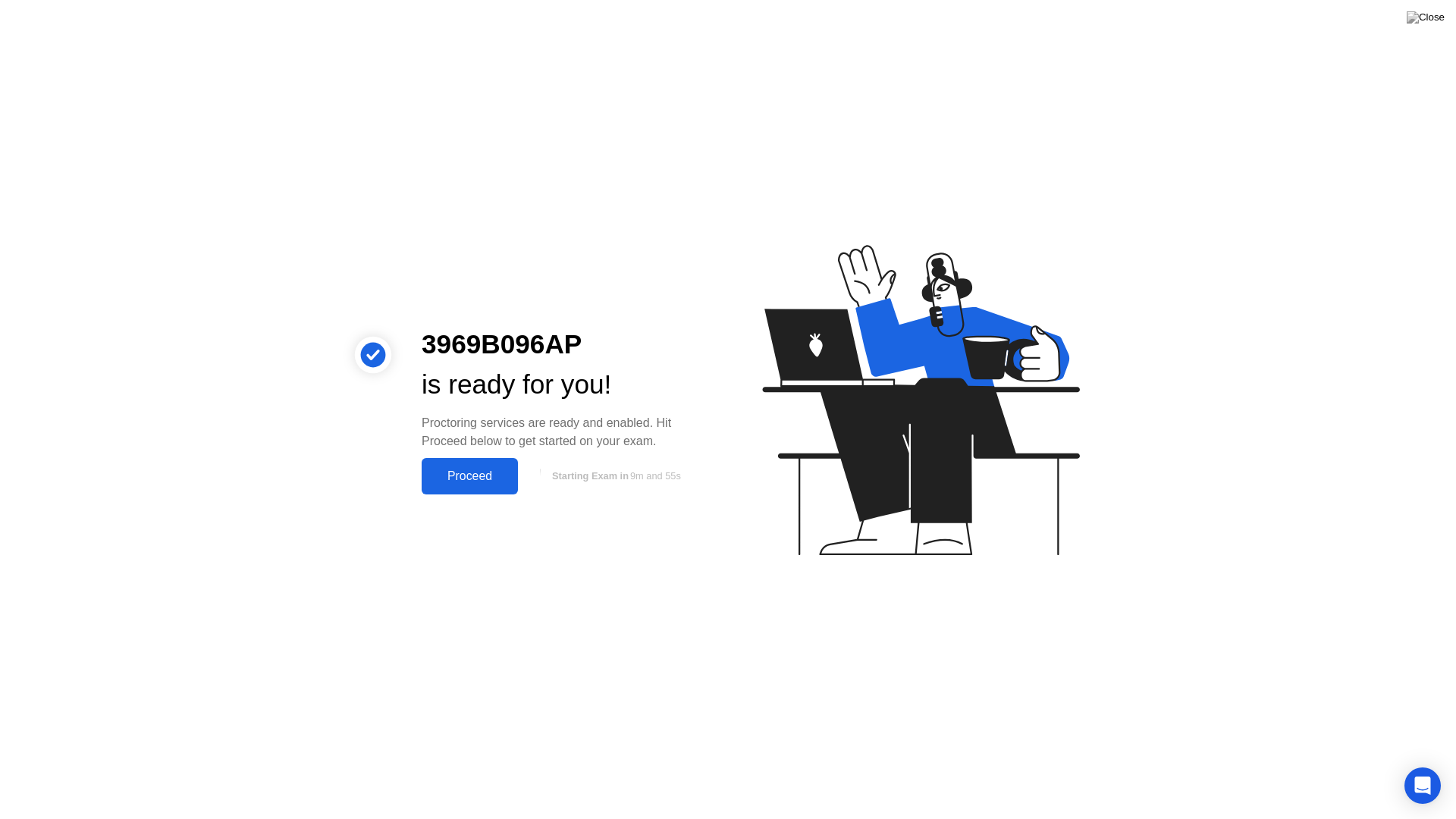
click at [465, 477] on div "Proceed" at bounding box center [470, 476] width 87 height 14
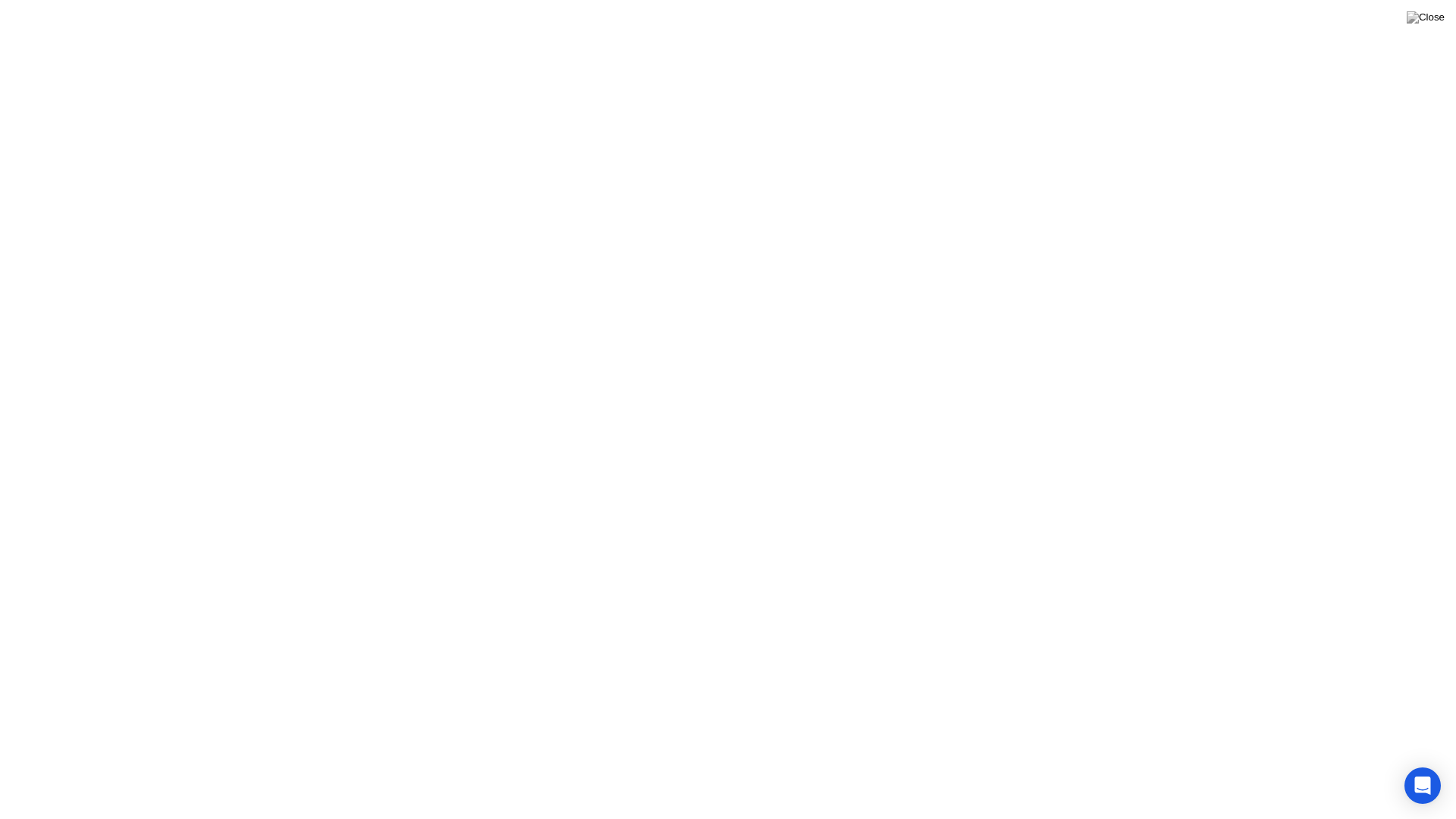
click div "Got it!"
